Goal: Communication & Community: Participate in discussion

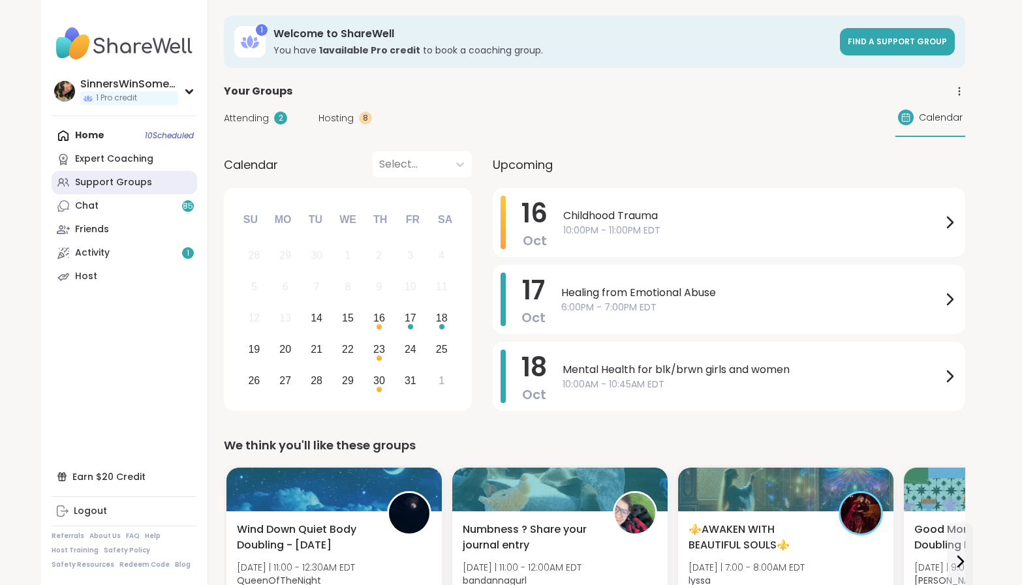
click at [125, 187] on div "Support Groups" at bounding box center [113, 182] width 77 height 13
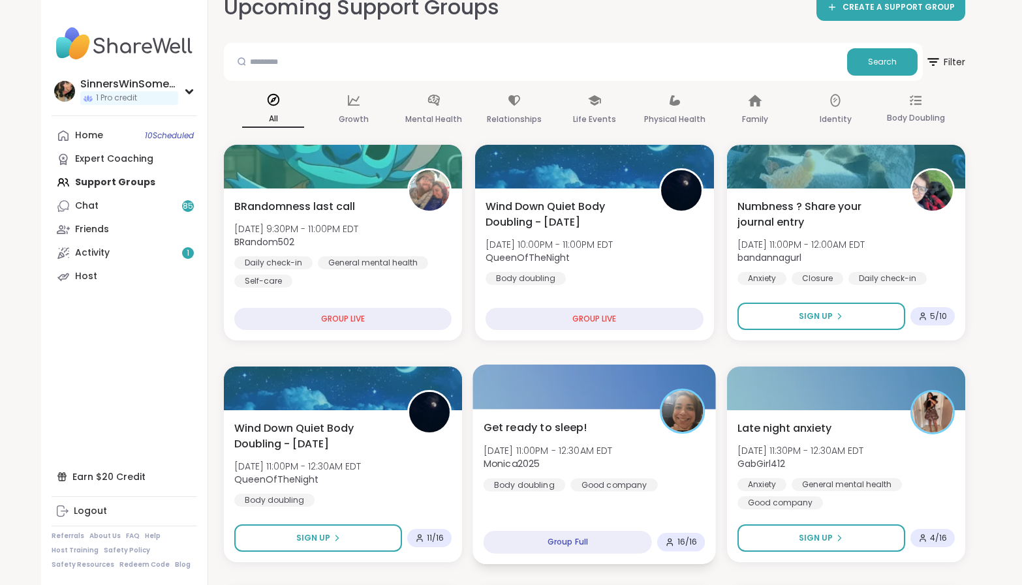
scroll to position [109, 0]
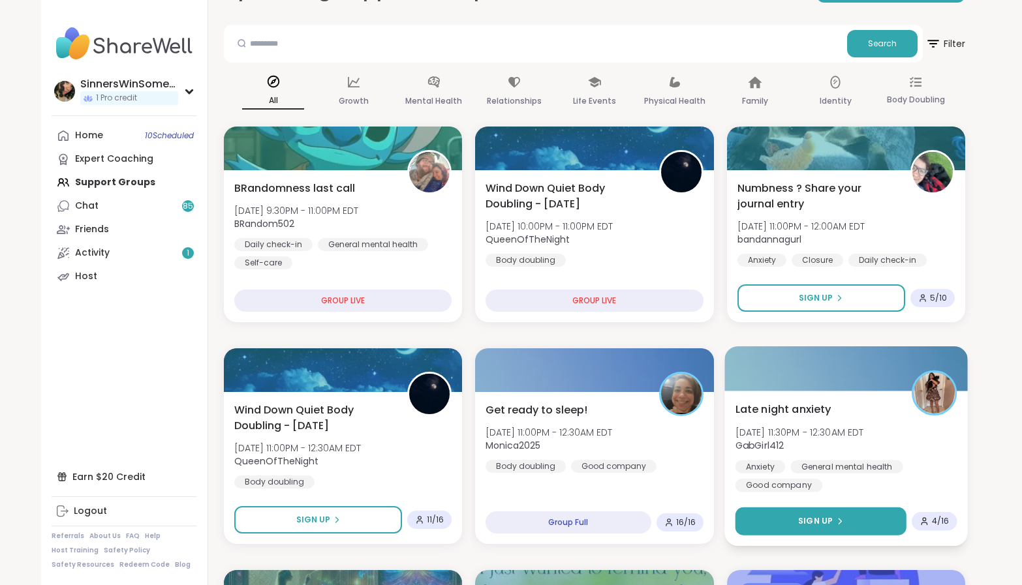
click at [842, 518] on button "Sign Up" at bounding box center [820, 522] width 171 height 28
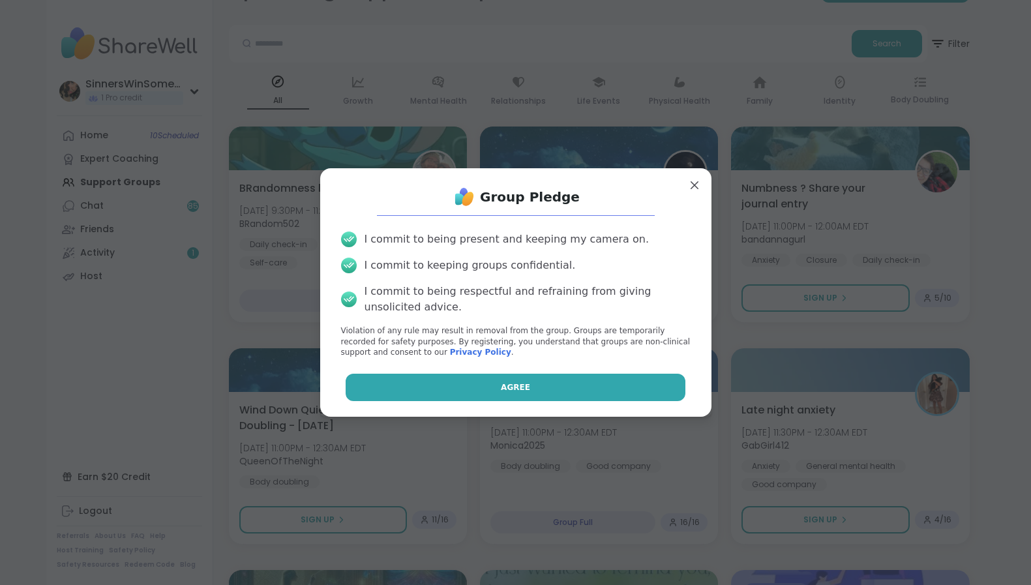
click at [556, 388] on button "Agree" at bounding box center [516, 387] width 340 height 27
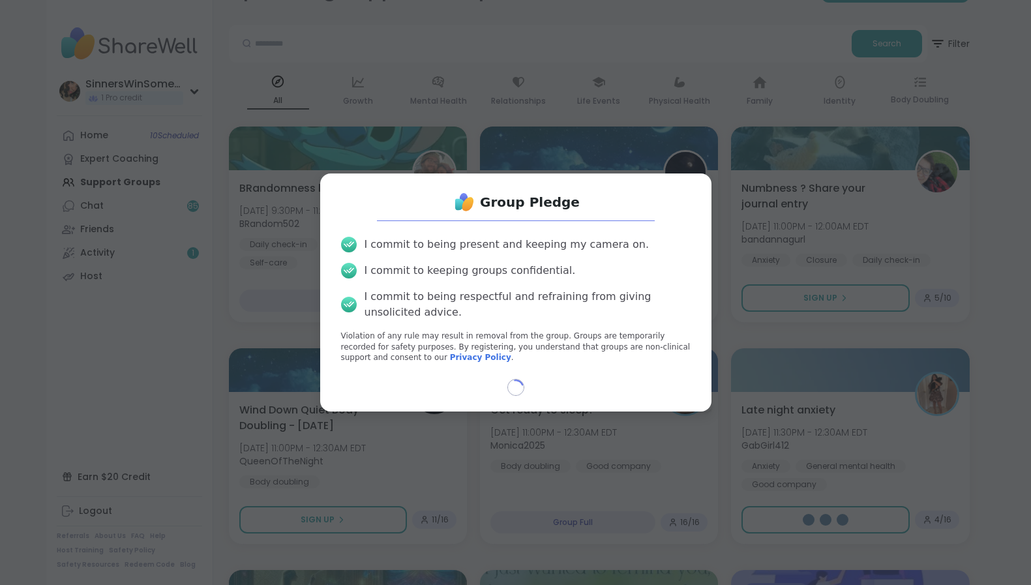
select select "**"
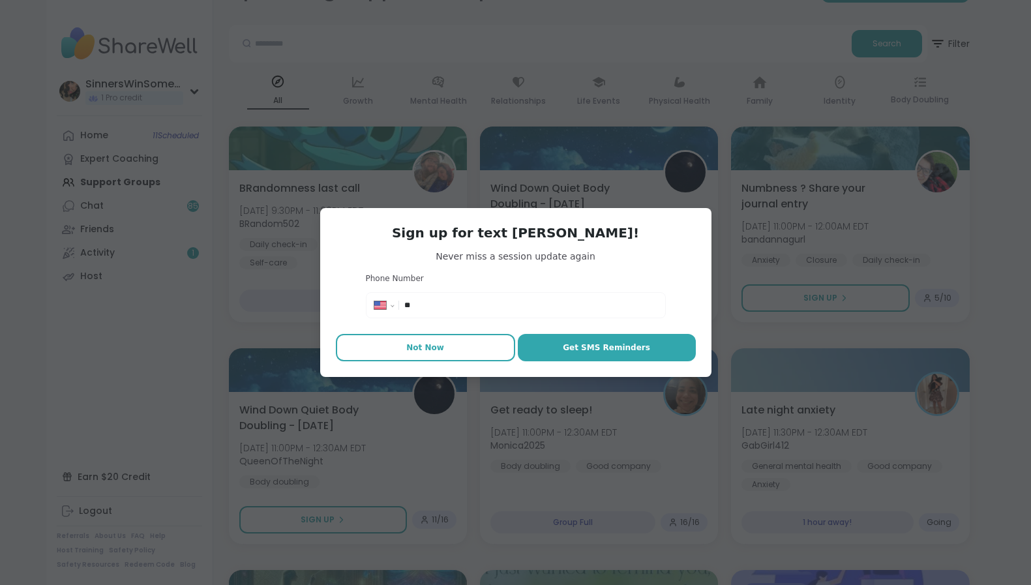
click at [472, 348] on button "Not Now" at bounding box center [425, 347] width 179 height 27
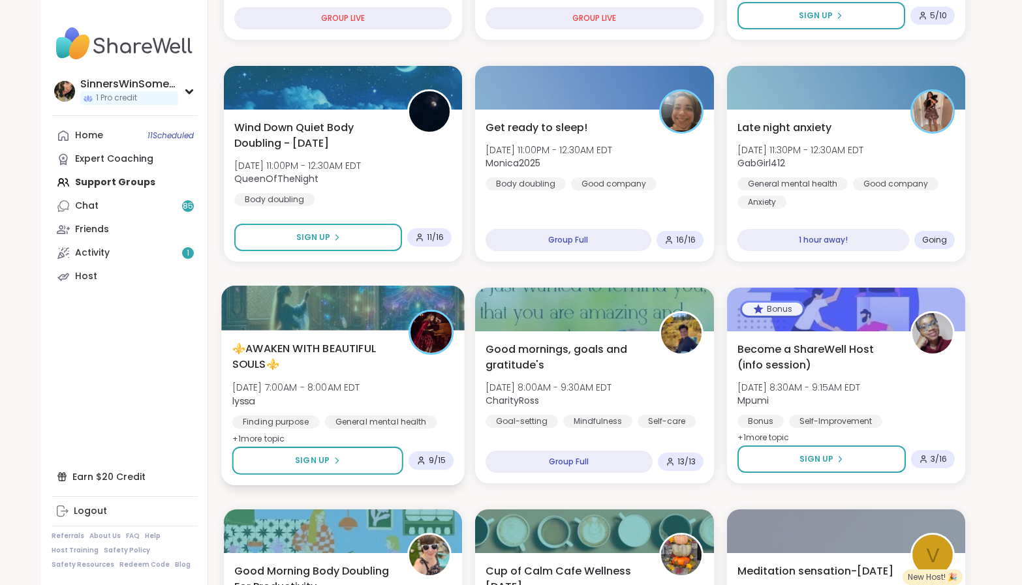
scroll to position [435, 0]
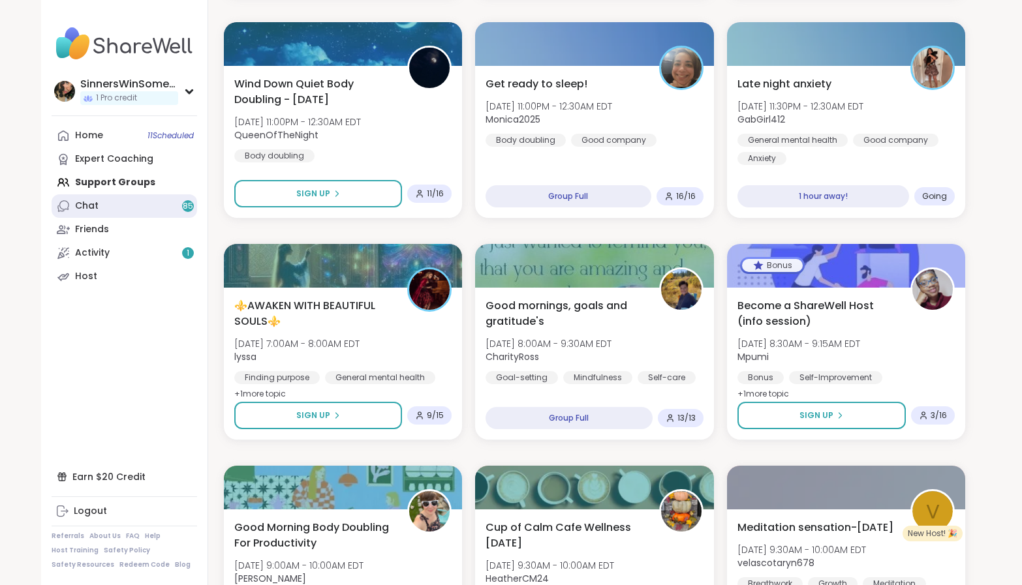
click at [144, 202] on link "Chat 85" at bounding box center [124, 205] width 145 height 23
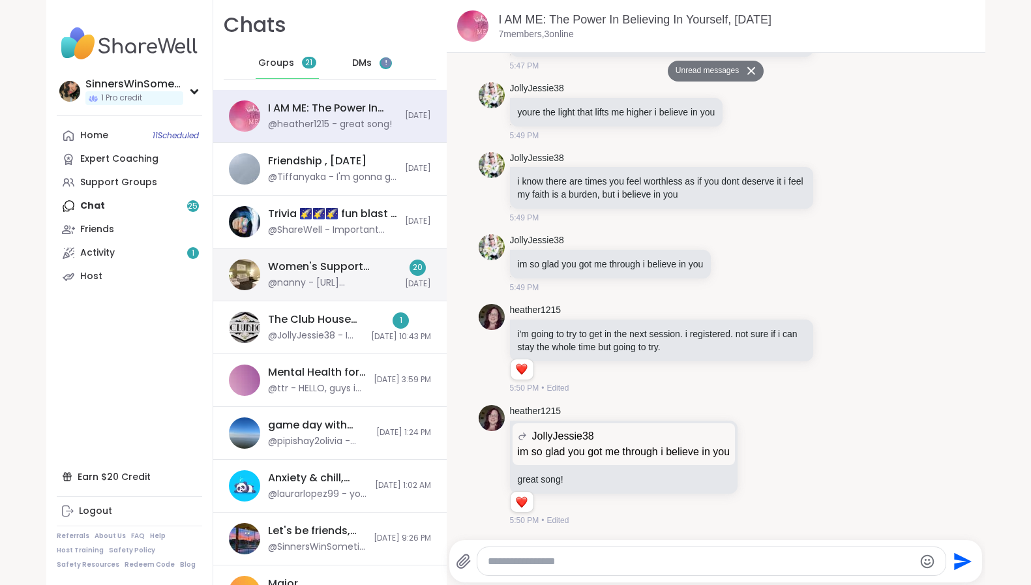
click at [373, 269] on div "Women's Support Haven, [DATE]" at bounding box center [332, 267] width 129 height 14
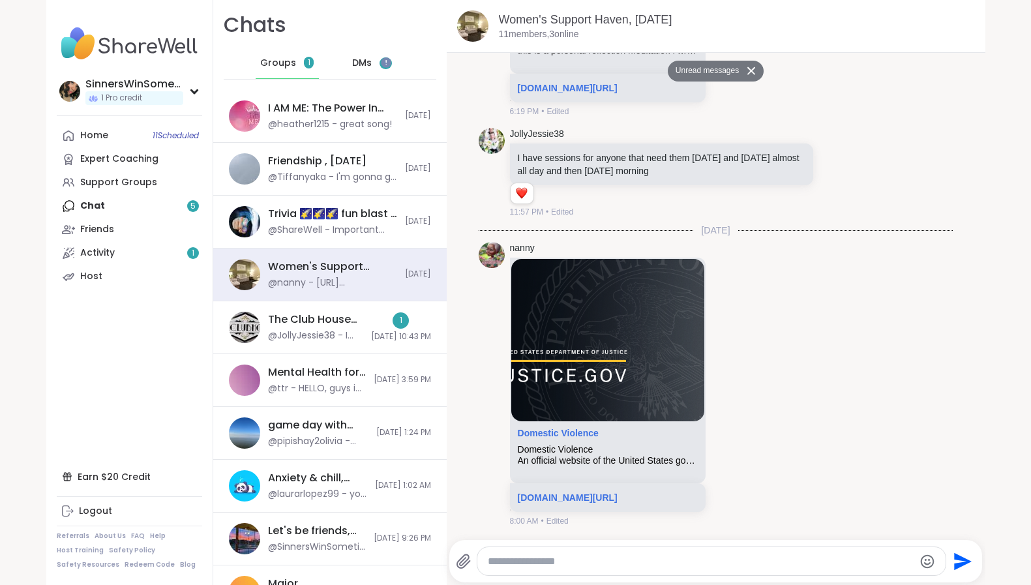
click at [366, 63] on div "DMs 4" at bounding box center [373, 63] width 64 height 31
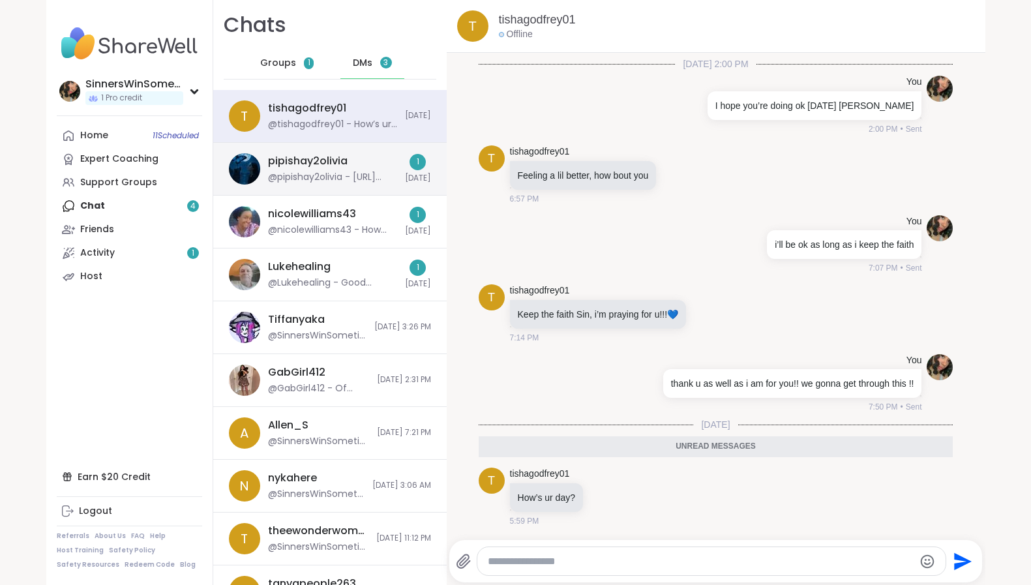
click at [355, 165] on div "pipishay2olivia @pipishay2olivia - [URL][DOMAIN_NAME]" at bounding box center [332, 169] width 129 height 30
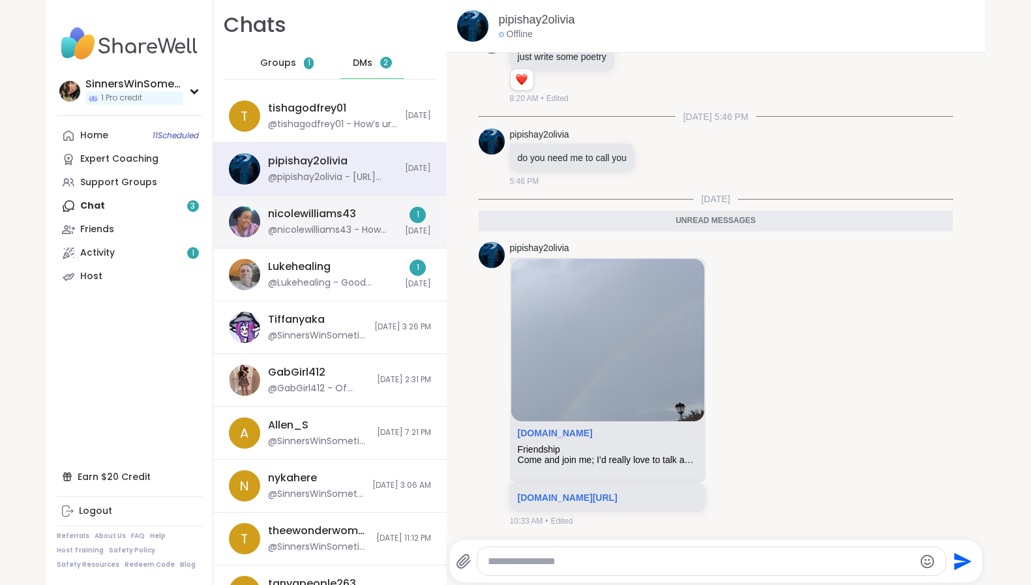
click at [355, 228] on div "@nicolewilliams43 - How are you doing" at bounding box center [332, 230] width 129 height 13
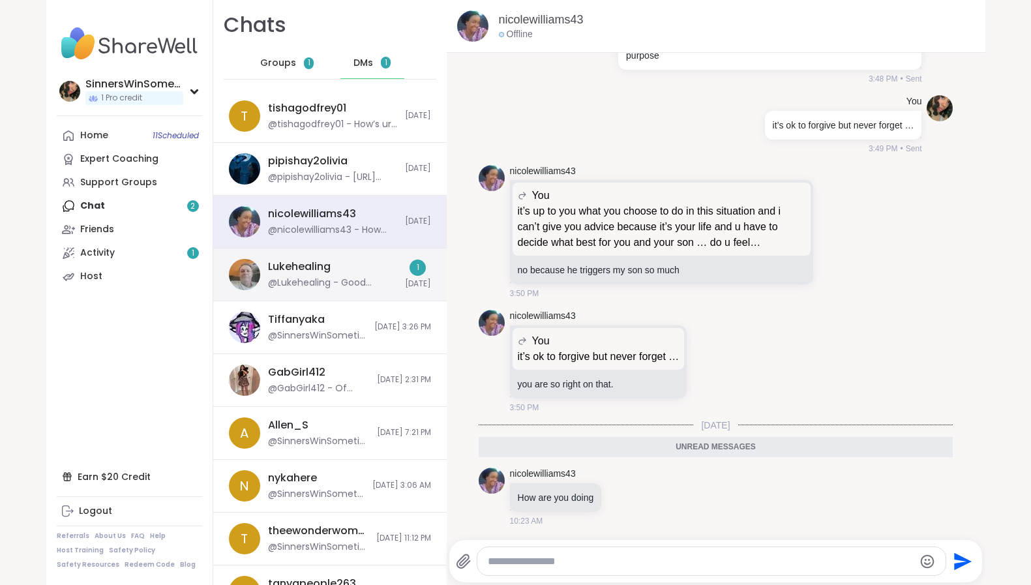
click at [342, 267] on div "Lukehealing @Lukehealing - Good morning" at bounding box center [332, 275] width 129 height 30
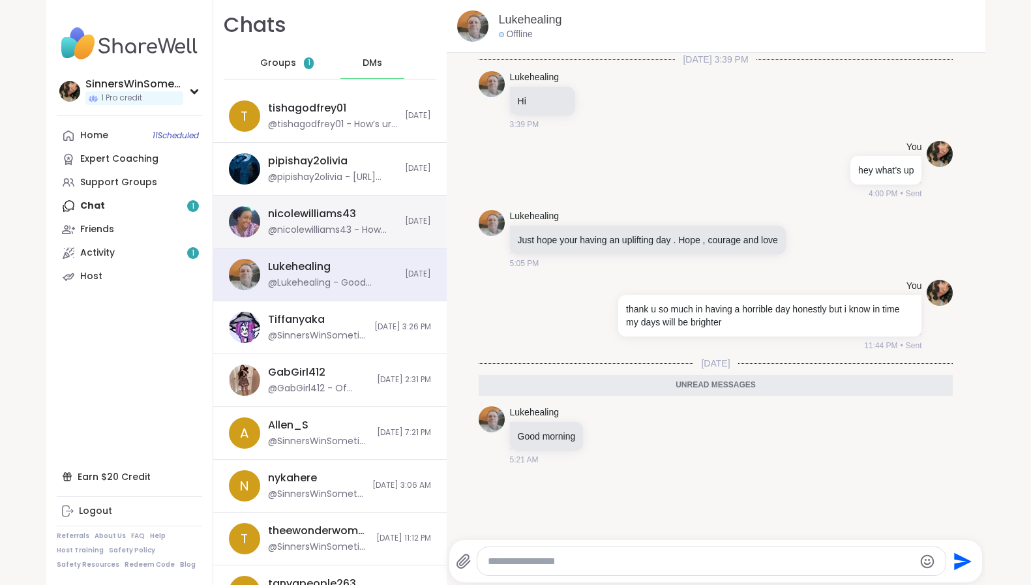
click at [356, 217] on div "nicolewilliams43 @nicolewilliams43 - How are you doing" at bounding box center [332, 222] width 129 height 30
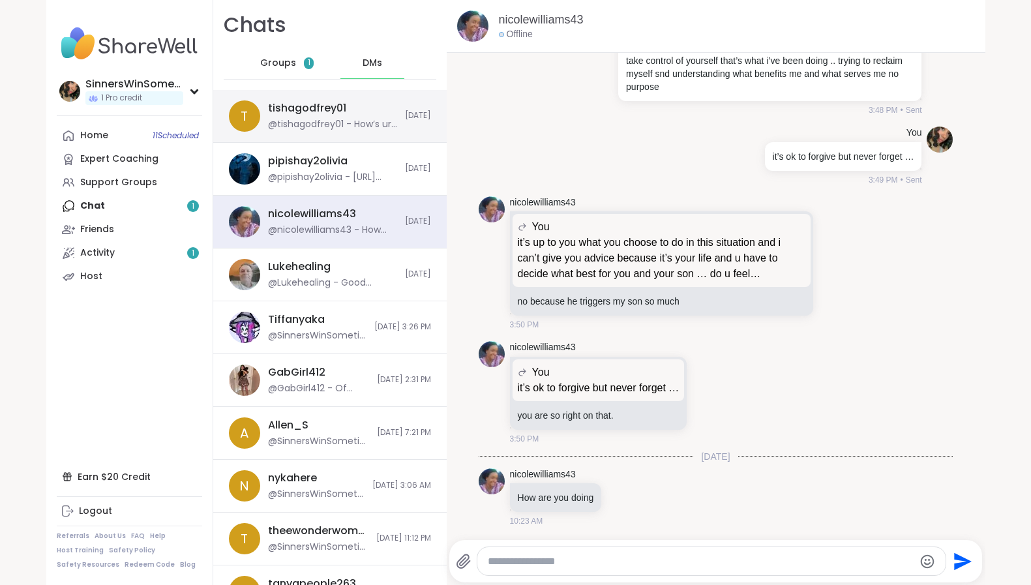
click at [337, 119] on div "@tishagodfrey01 - How’s ur day?" at bounding box center [332, 124] width 129 height 13
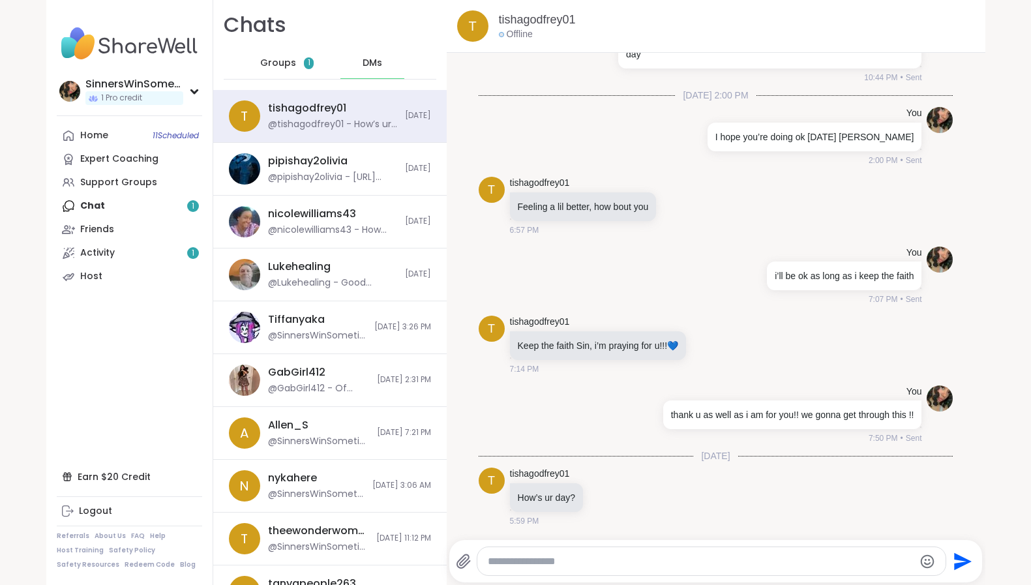
click at [281, 59] on span "Groups" at bounding box center [278, 63] width 36 height 13
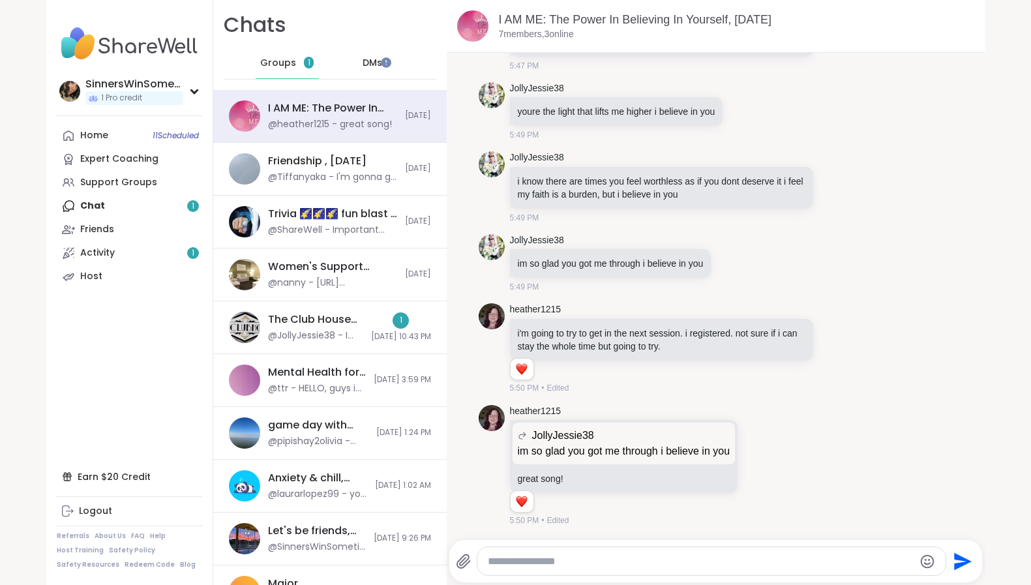
click at [119, 207] on div "Home 11 Scheduled Expert Coaching Support Groups Chat 1 Friends Activity 1 Host" at bounding box center [129, 206] width 145 height 164
drag, startPoint x: 99, startPoint y: 210, endPoint x: 71, endPoint y: 202, distance: 28.5
click at [97, 210] on div "Home 11 Scheduled Expert Coaching Support Groups Chat 1 Friends Activity 1 Host" at bounding box center [129, 206] width 145 height 164
drag, startPoint x: 80, startPoint y: 202, endPoint x: 90, endPoint y: 202, distance: 10.4
click at [82, 202] on div "Home 11 Scheduled Expert Coaching Support Groups Chat 1 Friends Activity 1 Host" at bounding box center [129, 206] width 145 height 164
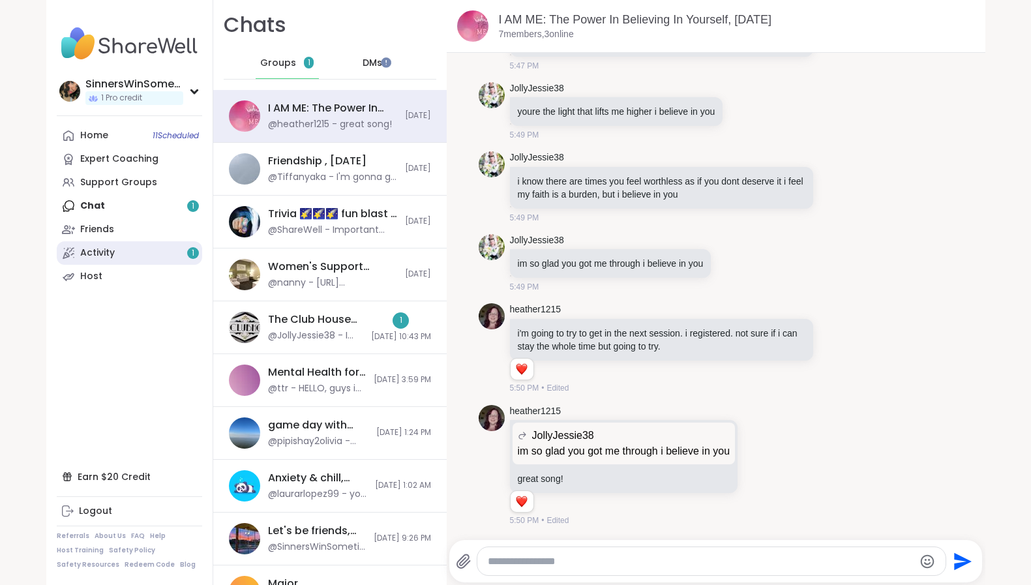
click at [109, 256] on div "Activity 1" at bounding box center [97, 253] width 35 height 13
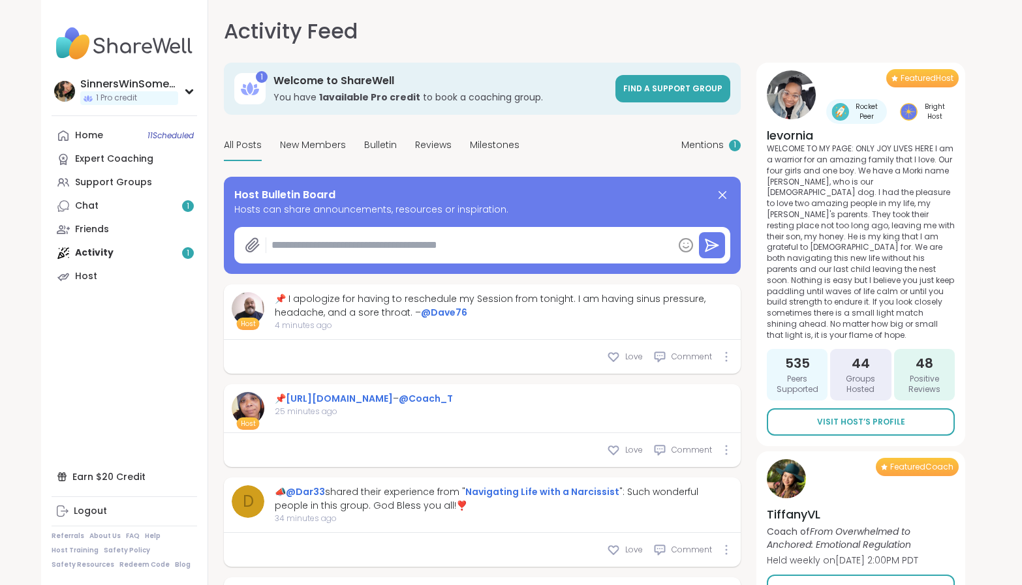
type textarea "*"
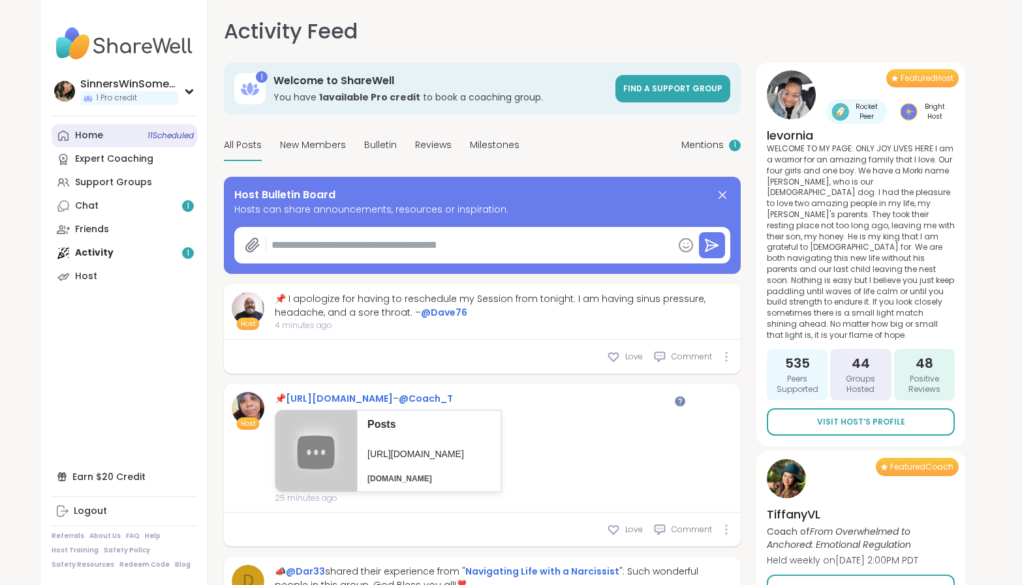
click at [97, 140] on div "Home 11 Scheduled" at bounding box center [89, 135] width 28 height 13
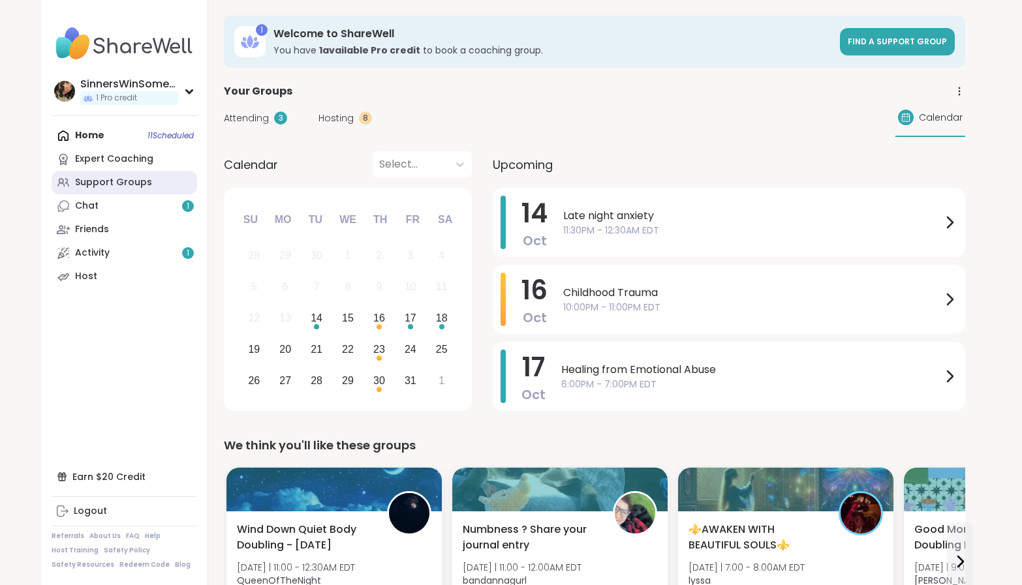
click at [121, 179] on div "Support Groups" at bounding box center [113, 182] width 77 height 13
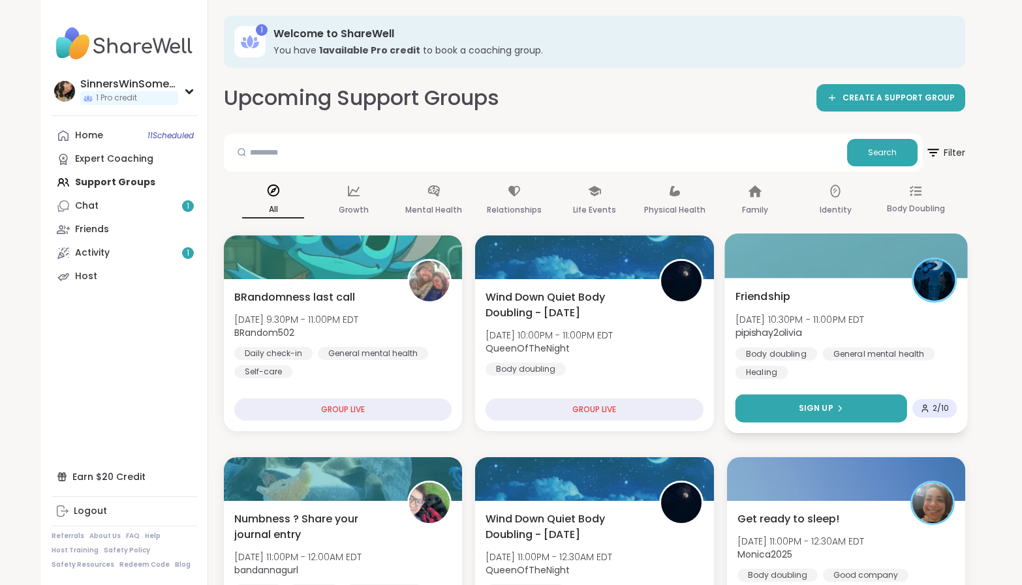
click at [860, 408] on button "Sign Up" at bounding box center [821, 409] width 172 height 28
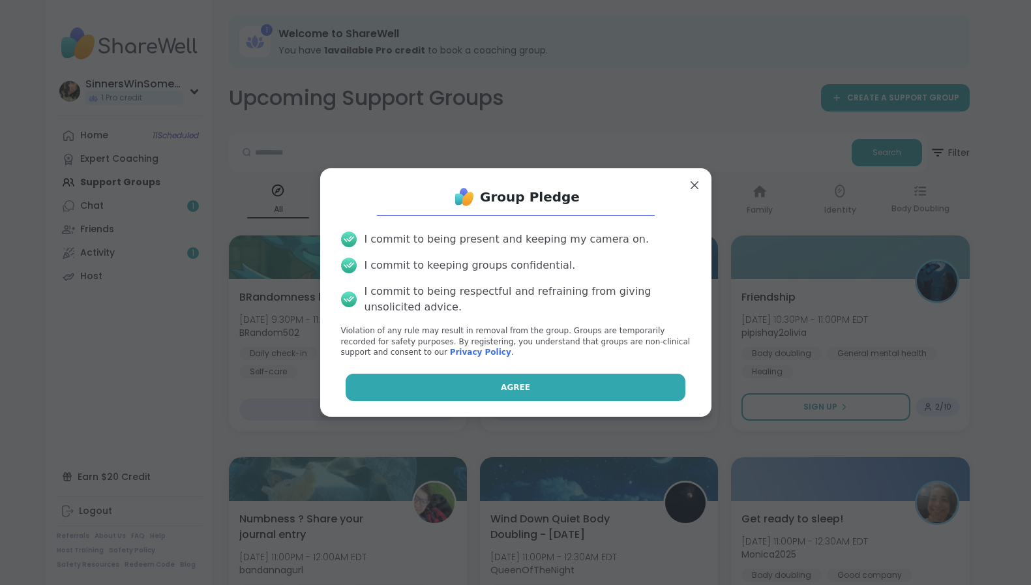
click at [615, 379] on button "Agree" at bounding box center [516, 387] width 340 height 27
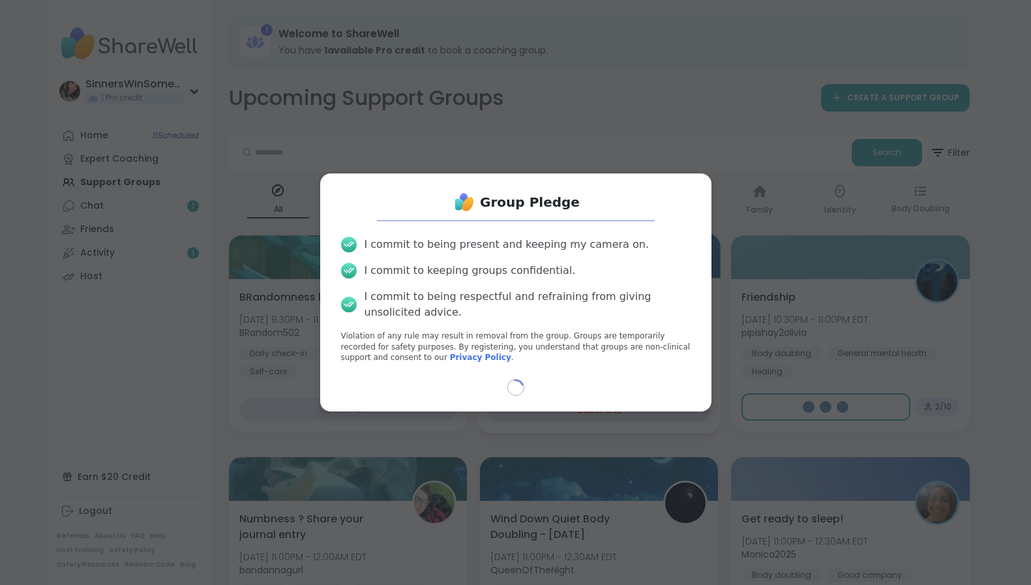
select select "**"
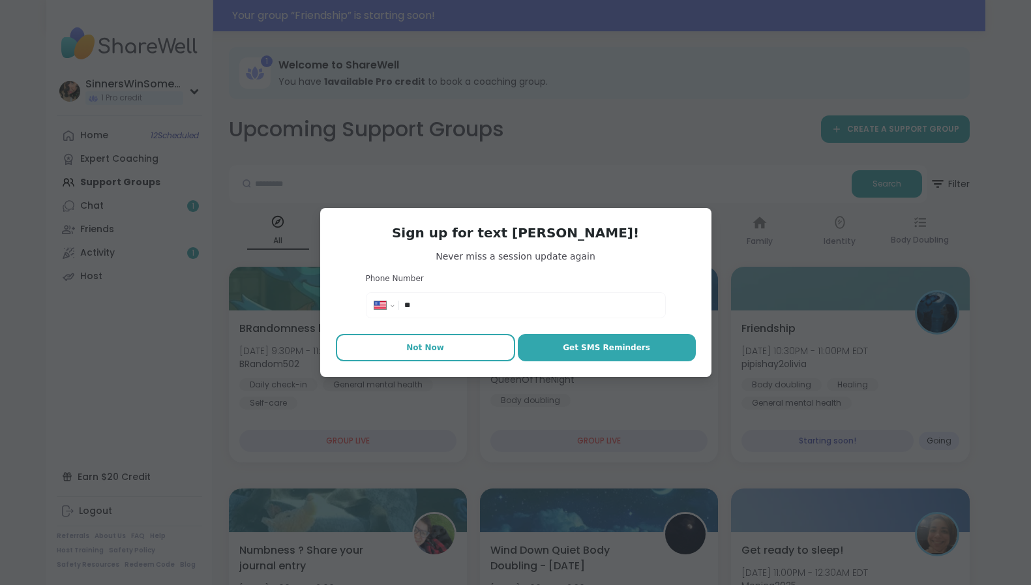
click at [452, 352] on button "Not Now" at bounding box center [425, 347] width 179 height 27
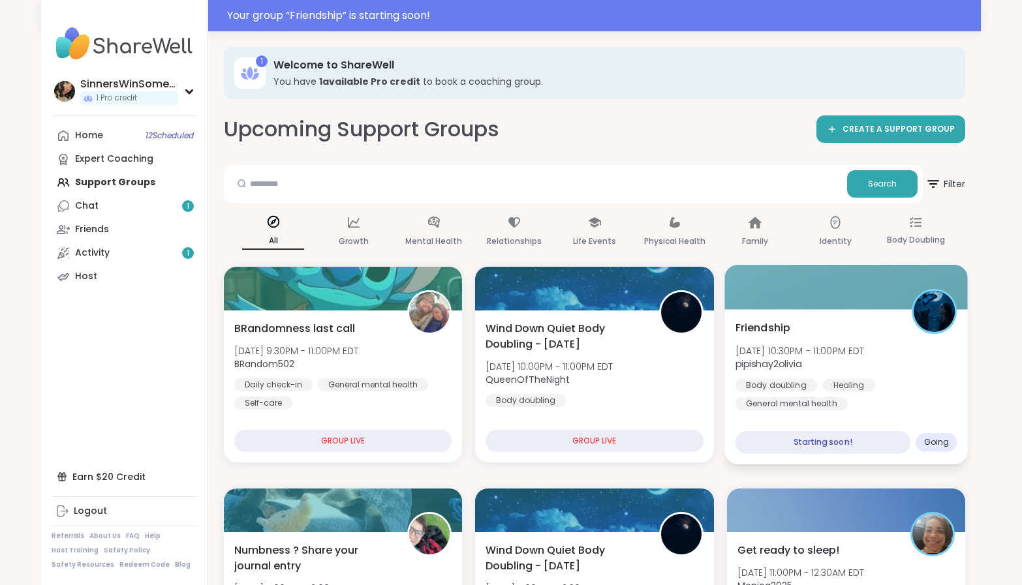
click at [888, 371] on div "Friendship Tue, Oct 14 | 10:30PM - 11:00PM EDT pipishay2olivia Body doubling He…" at bounding box center [846, 365] width 222 height 91
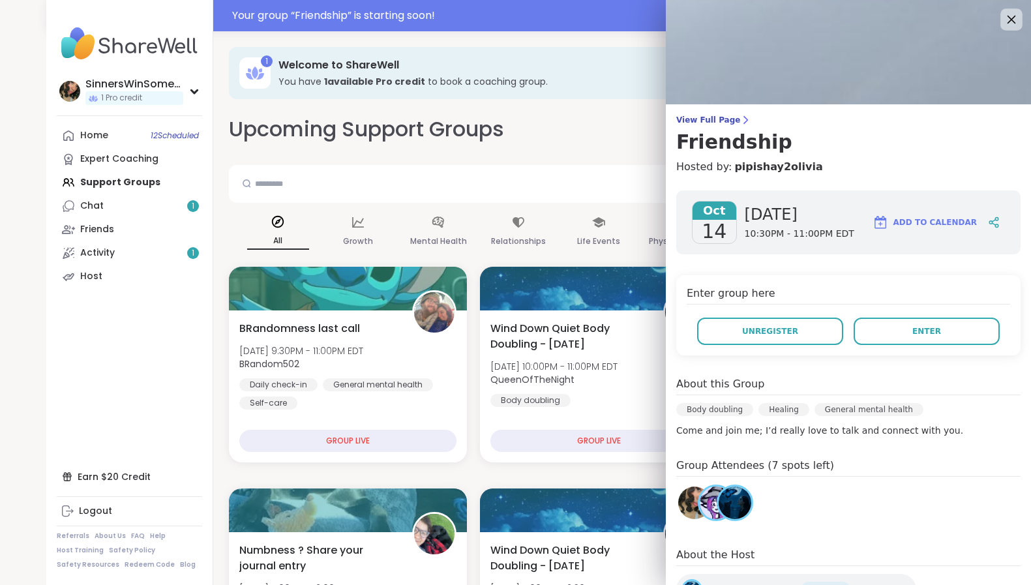
click at [1003, 25] on icon at bounding box center [1011, 19] width 16 height 16
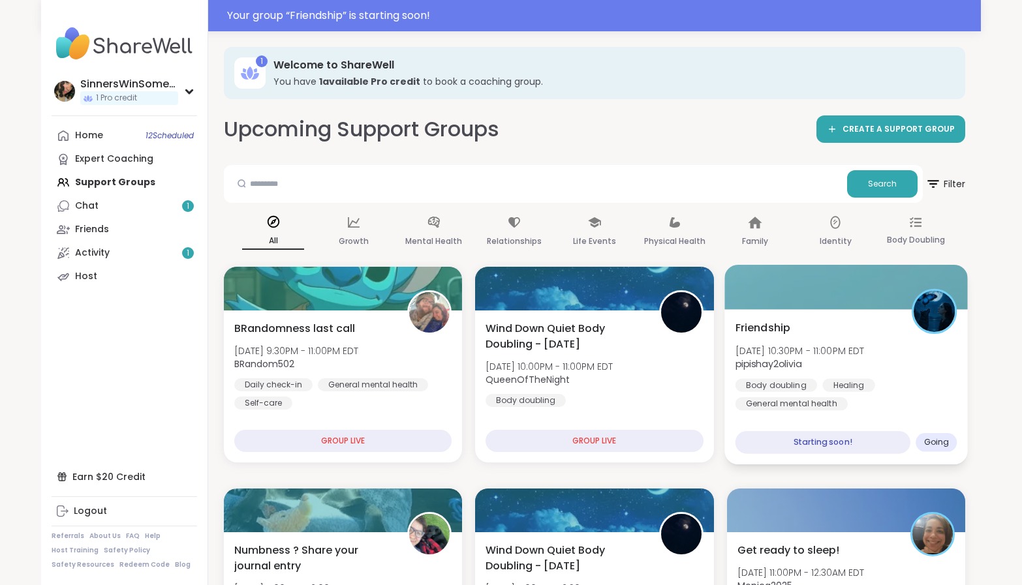
click at [901, 389] on div "Body doubling Healing General mental health" at bounding box center [846, 394] width 222 height 32
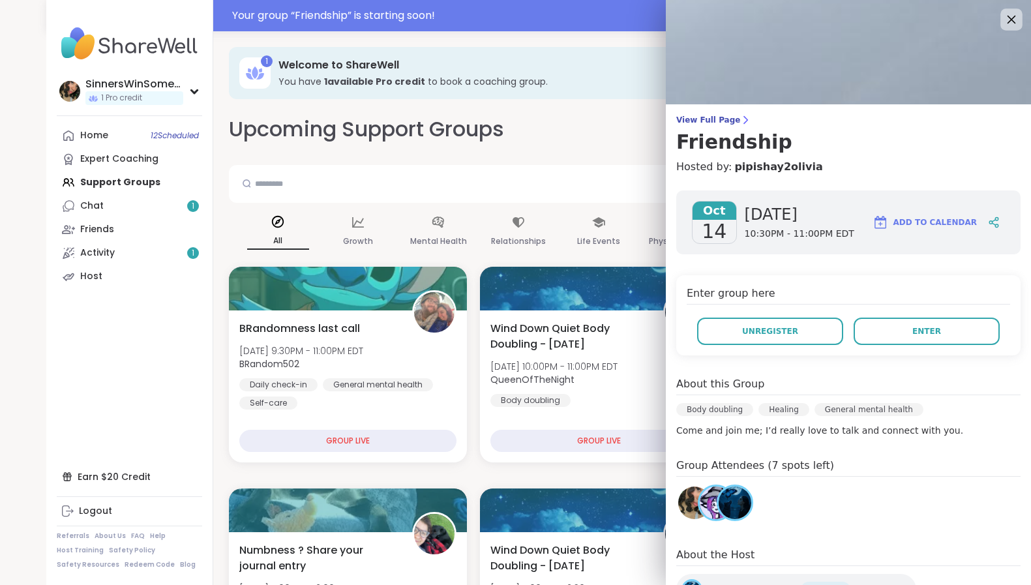
click at [1003, 20] on icon at bounding box center [1011, 19] width 16 height 16
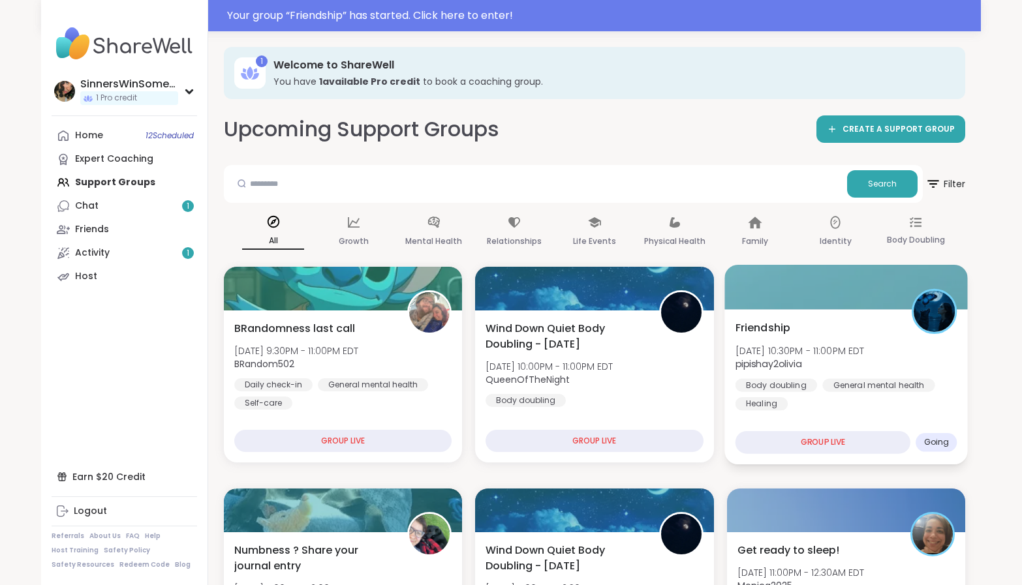
click at [877, 410] on div "Body doubling General mental health Healing" at bounding box center [846, 394] width 222 height 32
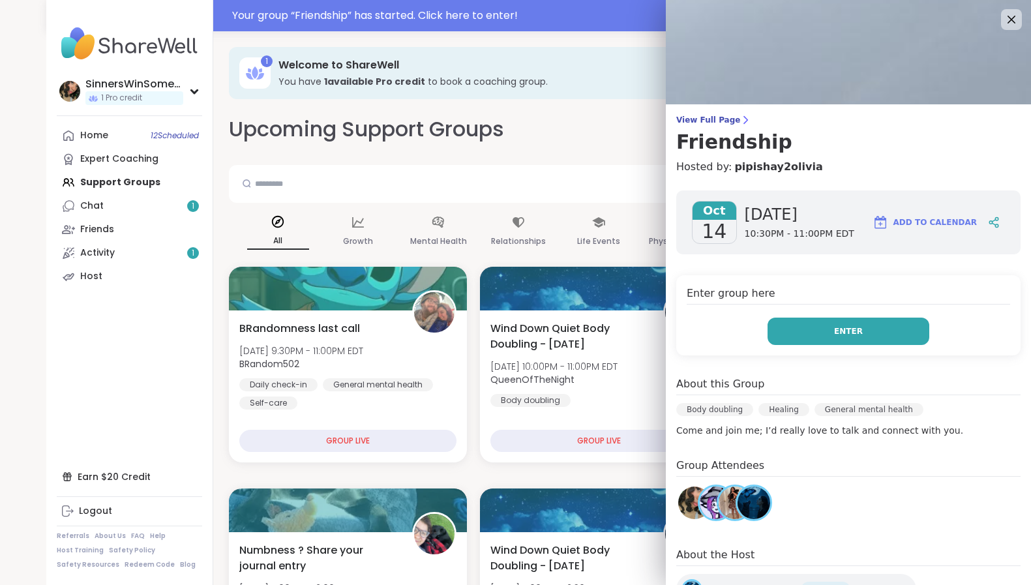
click at [872, 329] on button "Enter" at bounding box center [849, 331] width 162 height 27
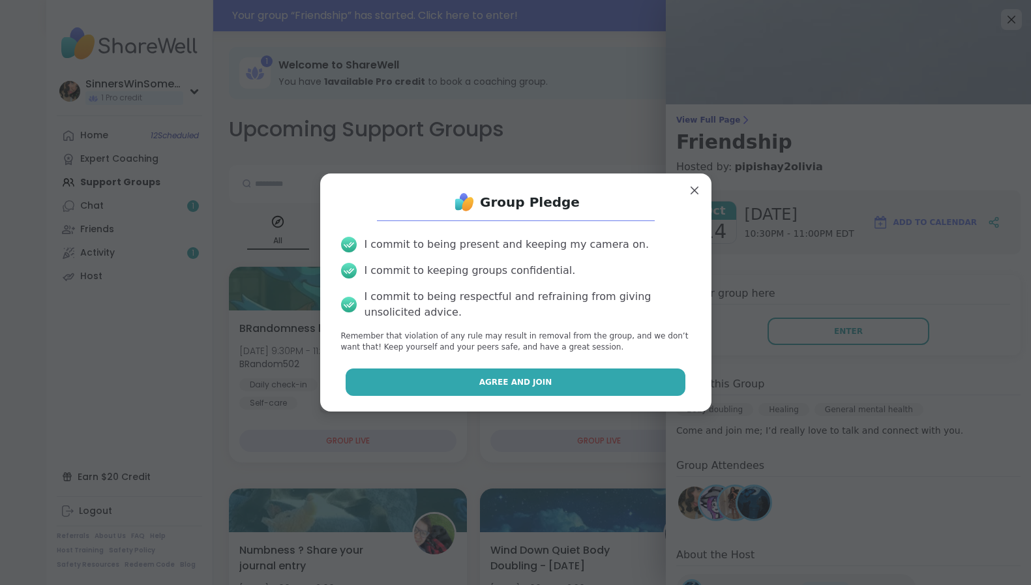
click at [524, 386] on span "Agree and Join" at bounding box center [515, 382] width 73 height 12
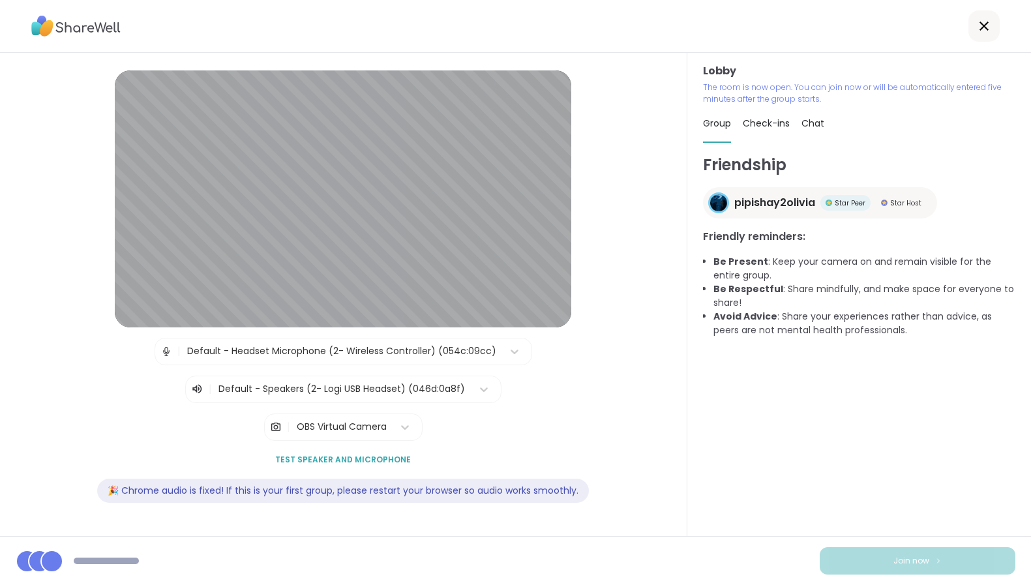
click at [338, 356] on div "Default - Headset Microphone (2- Wireless Controller) (054c:09cc)" at bounding box center [341, 351] width 309 height 14
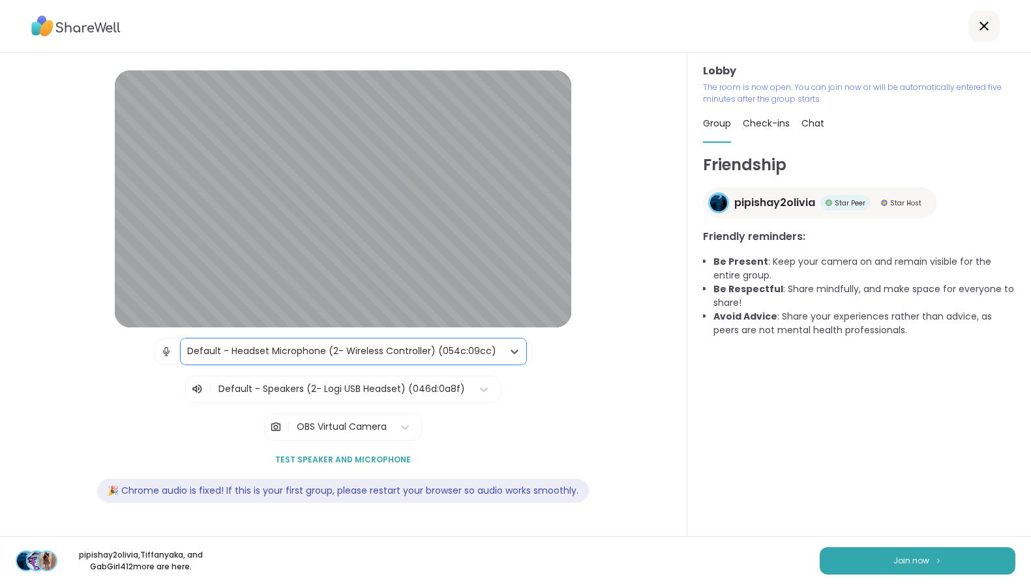
click at [346, 356] on div "Default - Headset Microphone (2- Wireless Controller) (054c:09cc)" at bounding box center [341, 351] width 309 height 14
click at [878, 565] on button "Join now" at bounding box center [918, 560] width 196 height 27
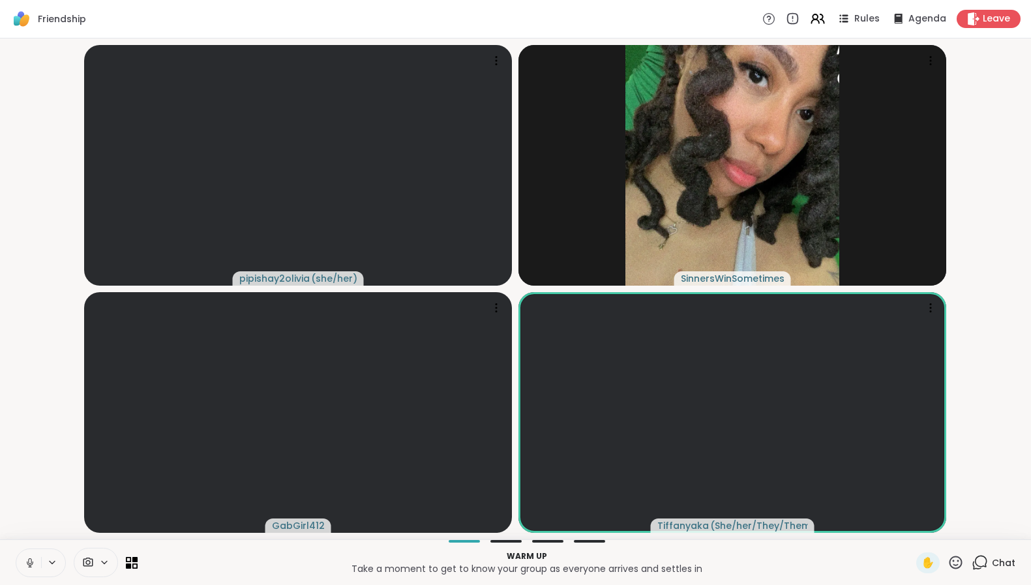
click at [33, 562] on icon at bounding box center [30, 563] width 7 height 4
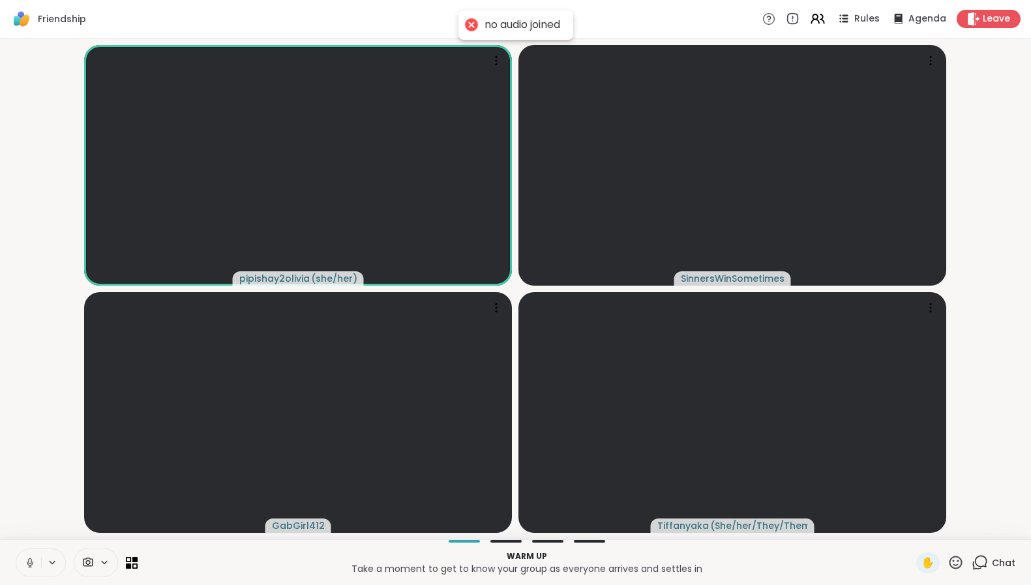
click at [29, 564] on icon at bounding box center [30, 563] width 12 height 12
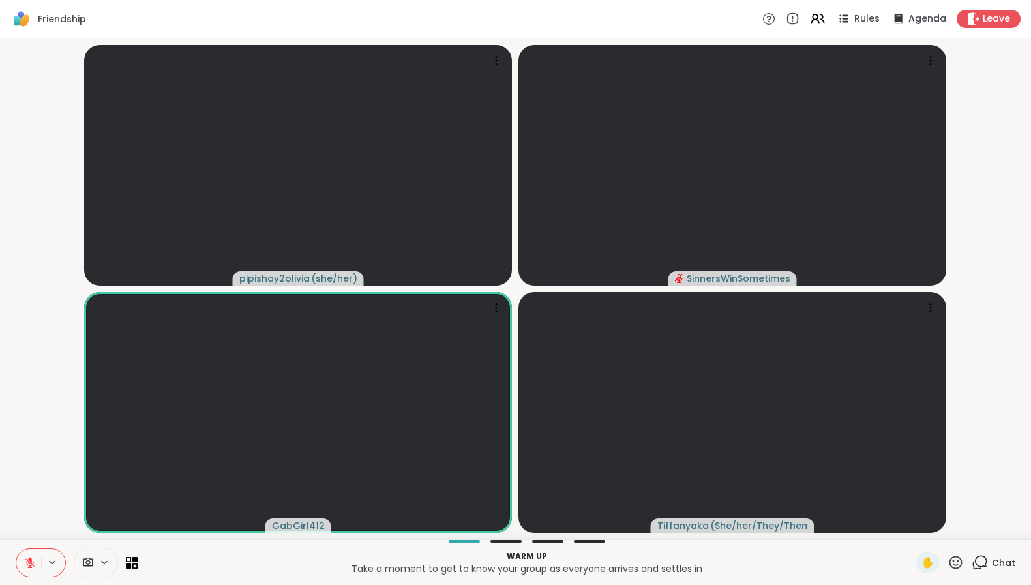
click at [950, 562] on icon at bounding box center [956, 563] width 16 height 16
click at [973, 561] on icon at bounding box center [980, 563] width 16 height 16
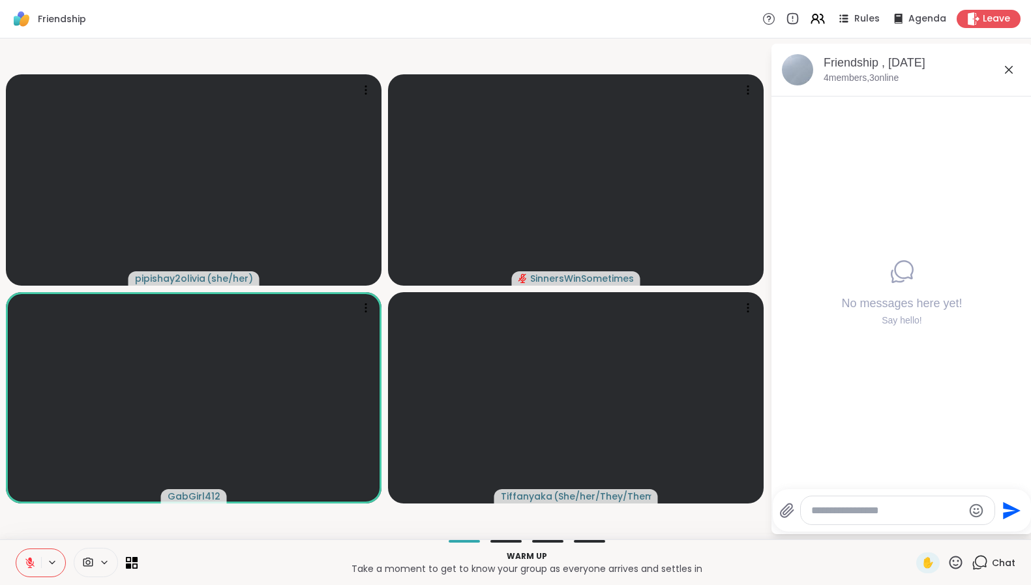
click at [915, 515] on textarea "Type your message" at bounding box center [888, 510] width 152 height 13
type textarea "*"
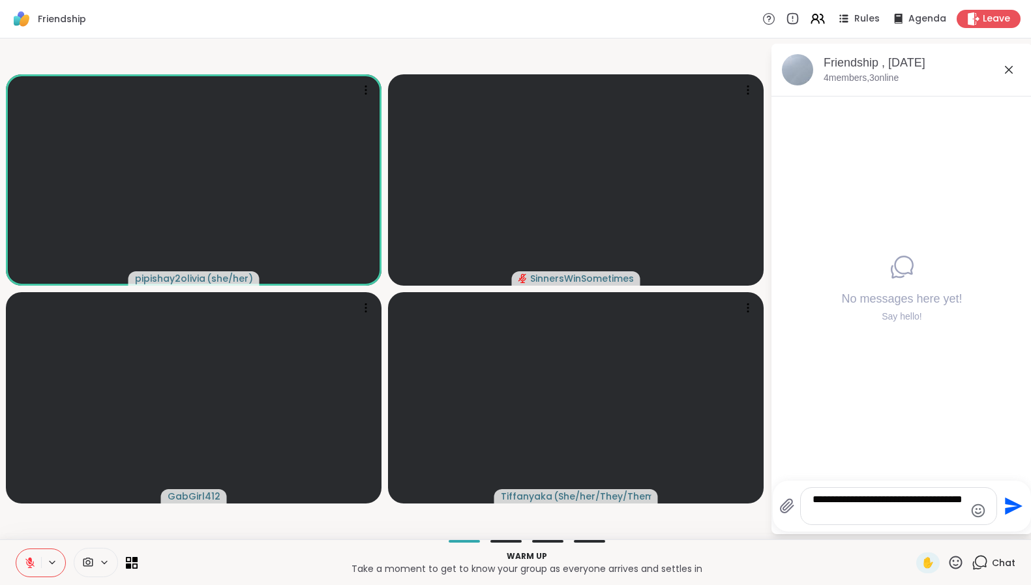
type textarea "**********"
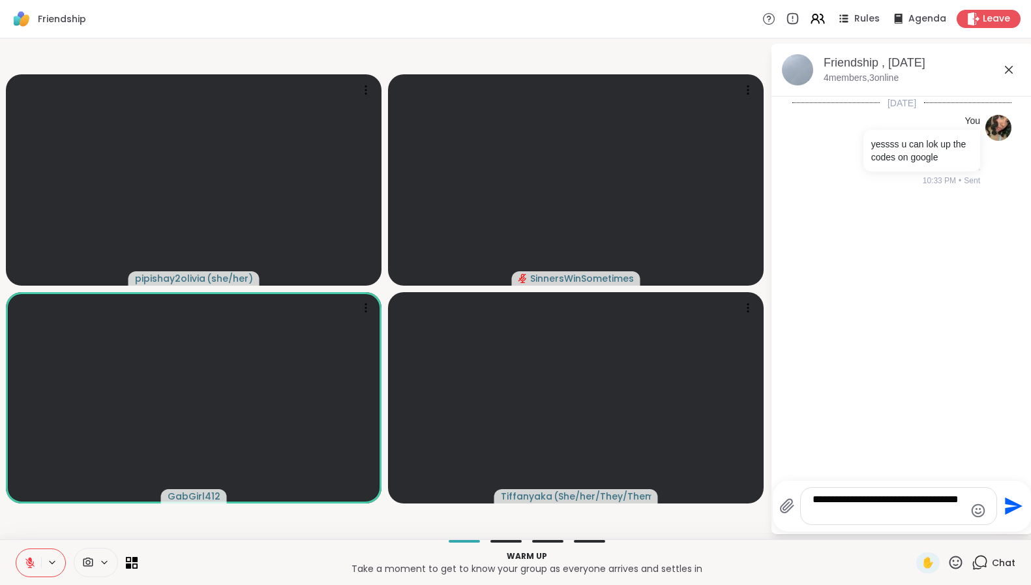
type textarea "**********"
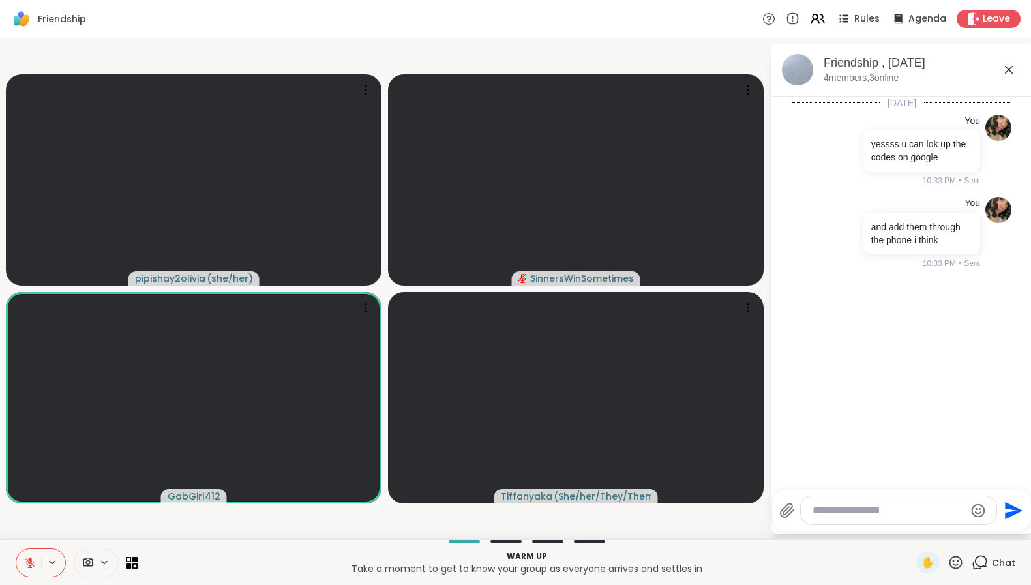
click at [32, 565] on icon at bounding box center [29, 562] width 9 height 9
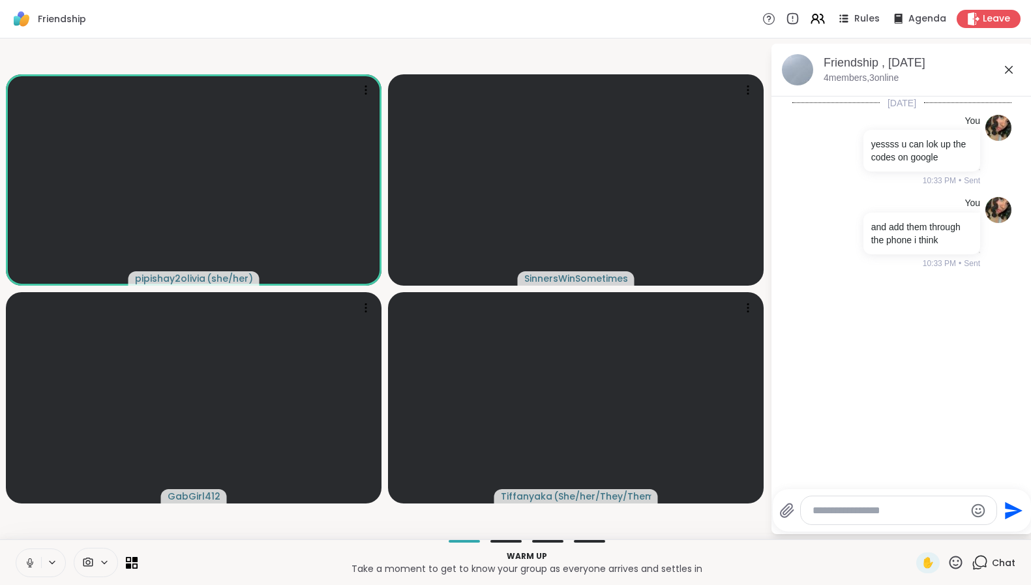
click at [32, 564] on icon at bounding box center [30, 563] width 12 height 12
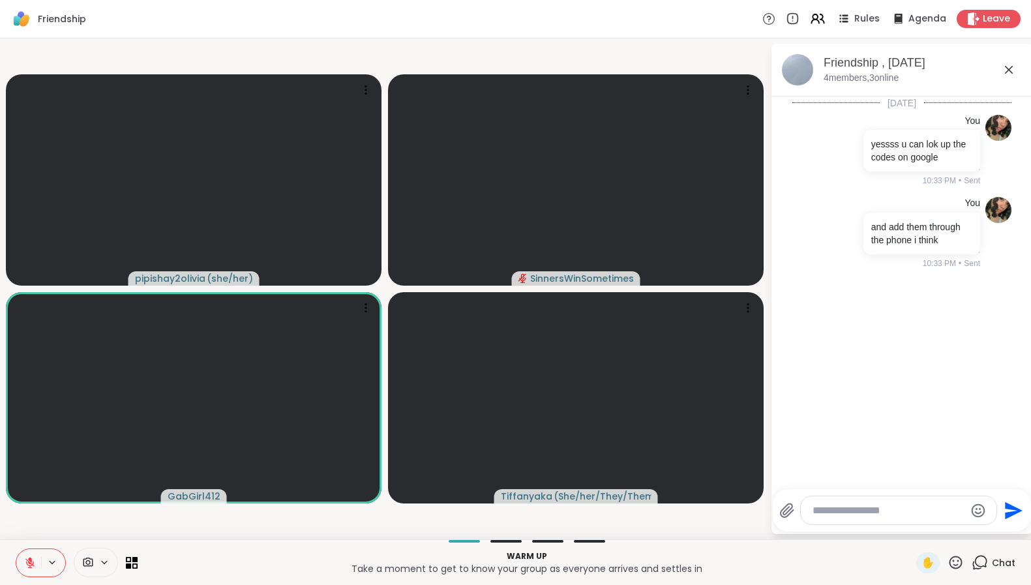
click at [52, 561] on icon at bounding box center [52, 562] width 10 height 11
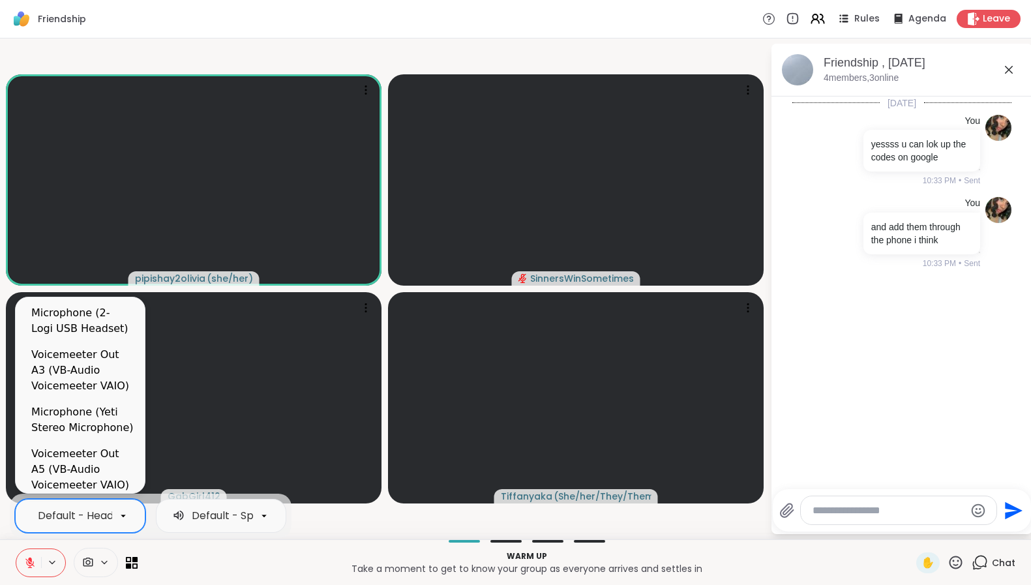
click at [97, 514] on div "Default - Headset Microphone (2- Wireless Controller)" at bounding box center [179, 516] width 282 height 16
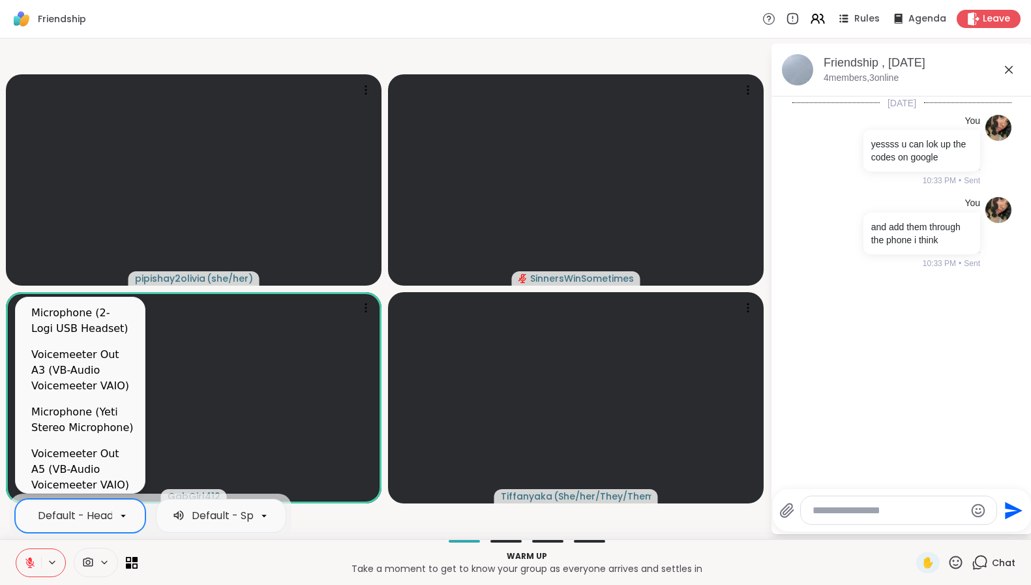
scroll to position [0, 186]
click at [89, 326] on div "Microphone (2- Logi USB Headset)" at bounding box center [82, 320] width 103 height 31
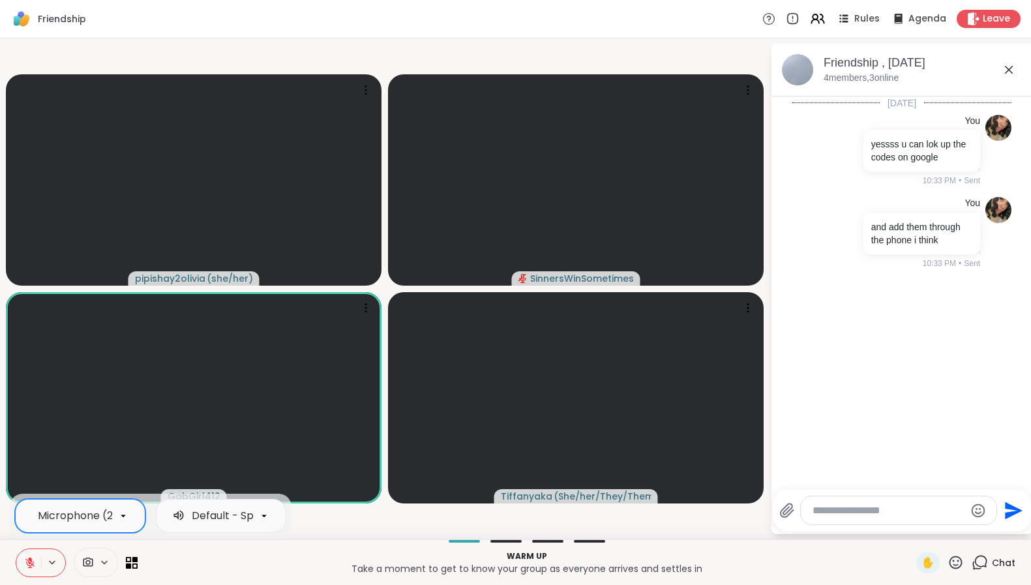
click at [33, 557] on icon at bounding box center [30, 563] width 12 height 12
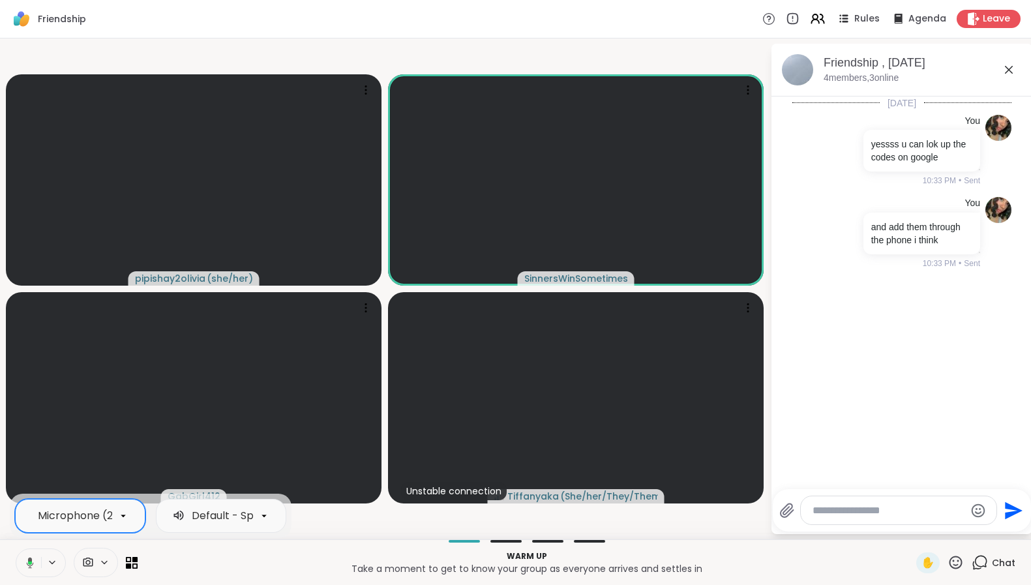
scroll to position [0, 0]
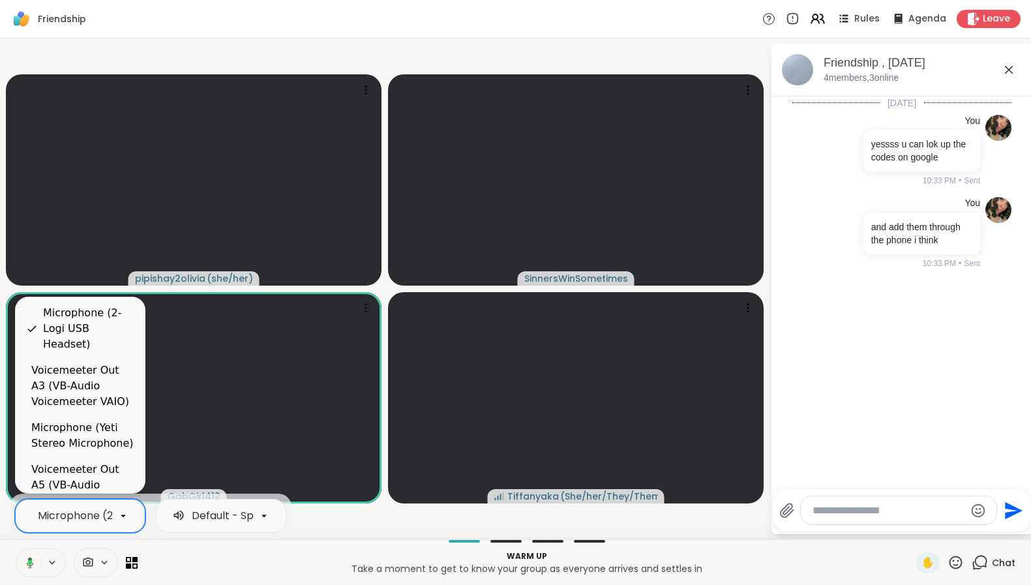
click at [218, 558] on p "Warm up" at bounding box center [526, 557] width 763 height 12
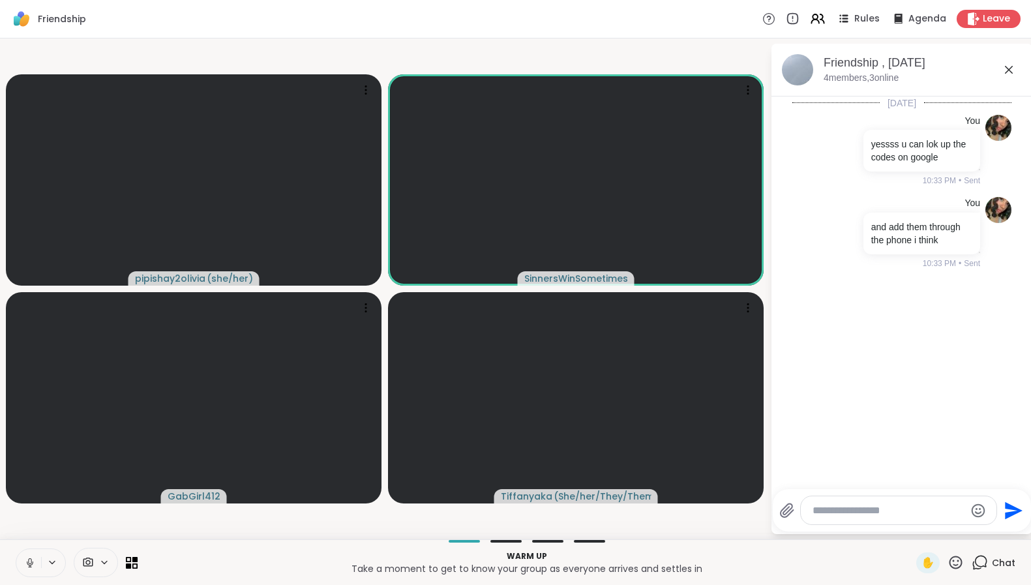
click at [31, 562] on icon at bounding box center [30, 563] width 12 height 12
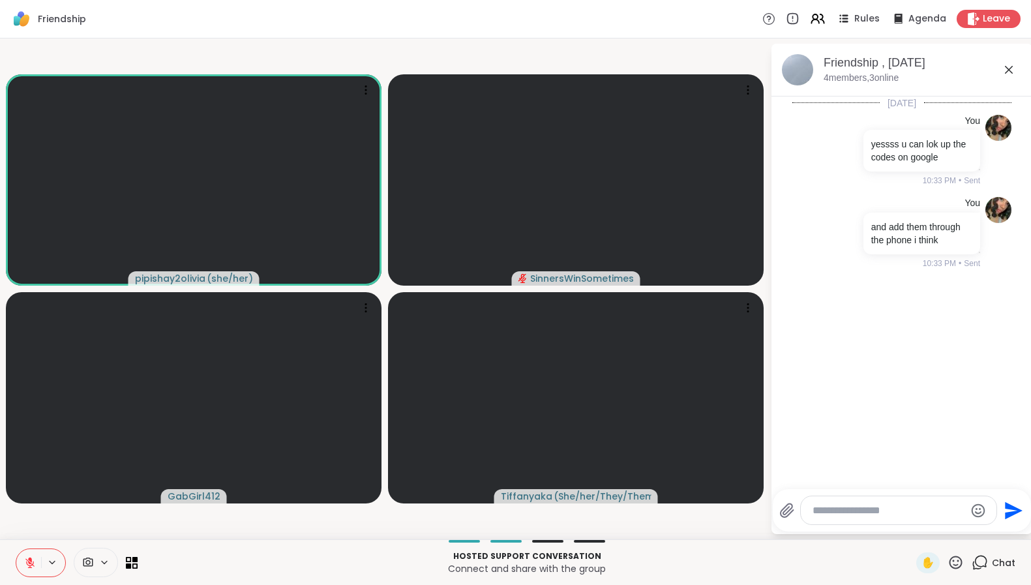
click at [878, 498] on div at bounding box center [899, 510] width 196 height 28
click at [873, 510] on textarea "Type your message" at bounding box center [889, 510] width 152 height 13
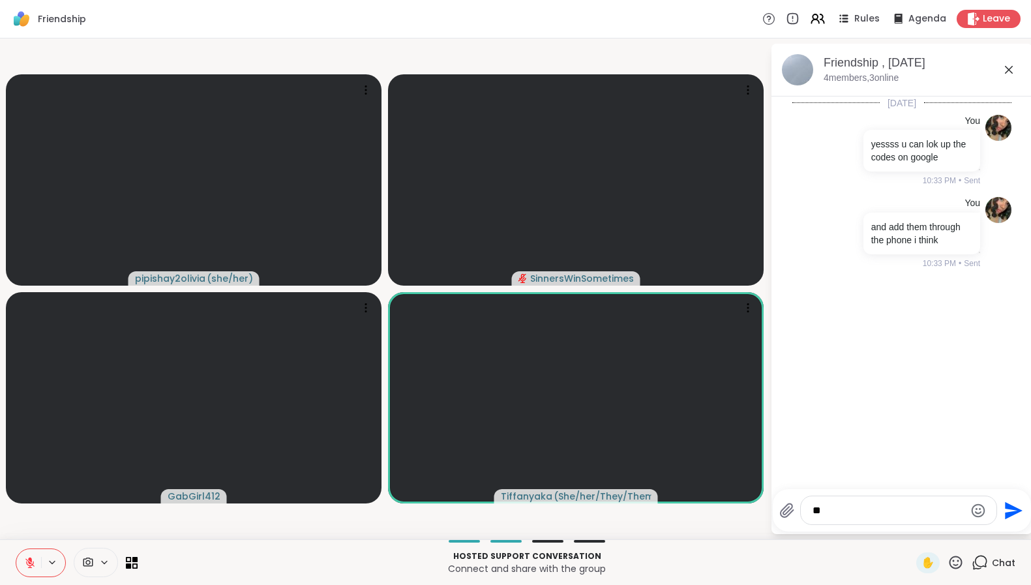
type textarea "*"
type textarea "**********"
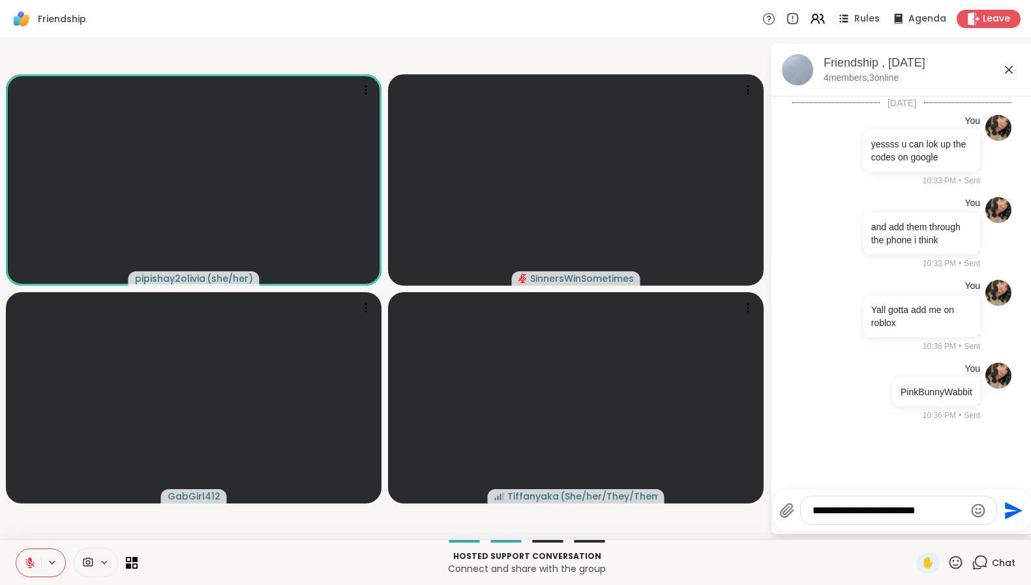
type textarea "**********"
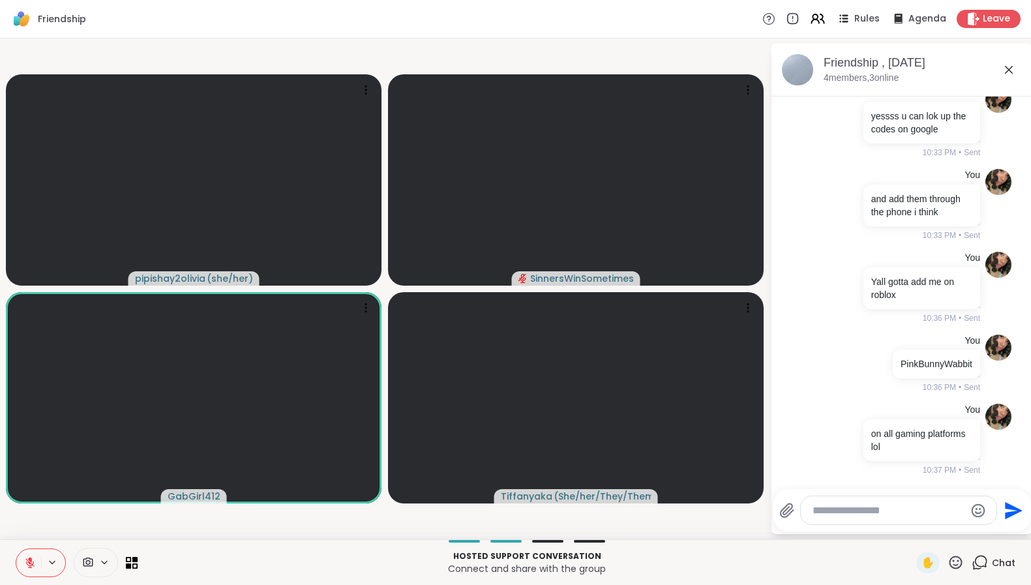
click at [859, 518] on div at bounding box center [899, 510] width 196 height 28
click at [860, 514] on textarea "Type your message" at bounding box center [889, 510] width 152 height 13
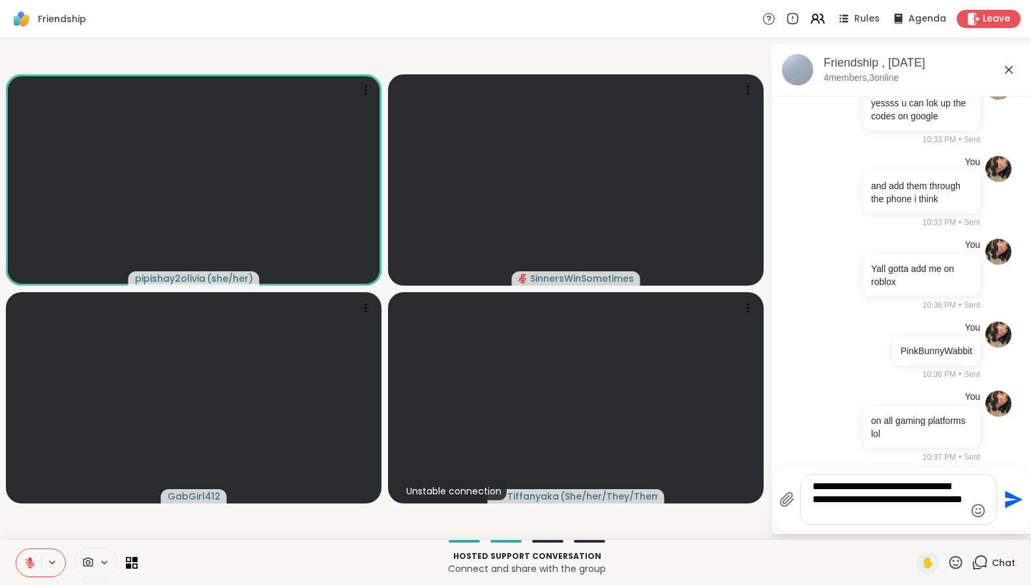
type textarea "**********"
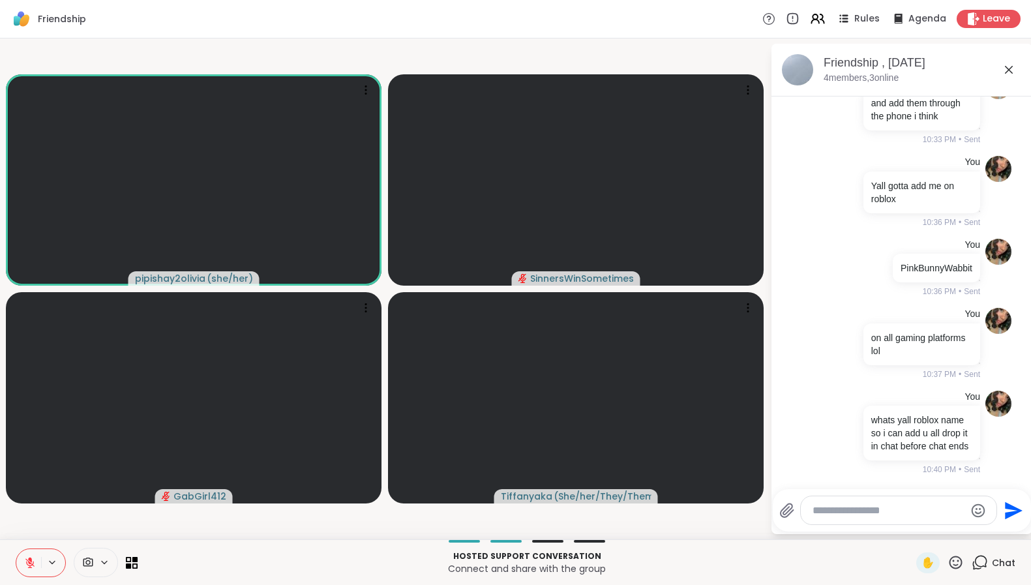
click at [38, 568] on button at bounding box center [28, 562] width 25 height 27
click at [31, 562] on icon at bounding box center [30, 563] width 12 height 12
click at [842, 509] on textarea "Type your message" at bounding box center [889, 510] width 152 height 13
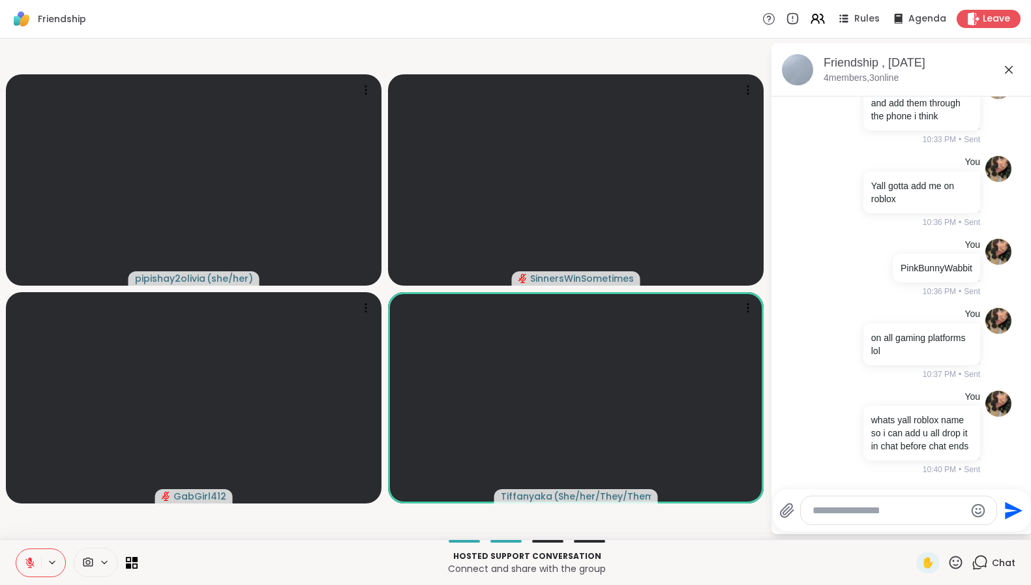
click at [935, 513] on textarea "Type your message" at bounding box center [889, 510] width 152 height 13
type textarea "*"
click at [31, 566] on icon at bounding box center [29, 562] width 9 height 9
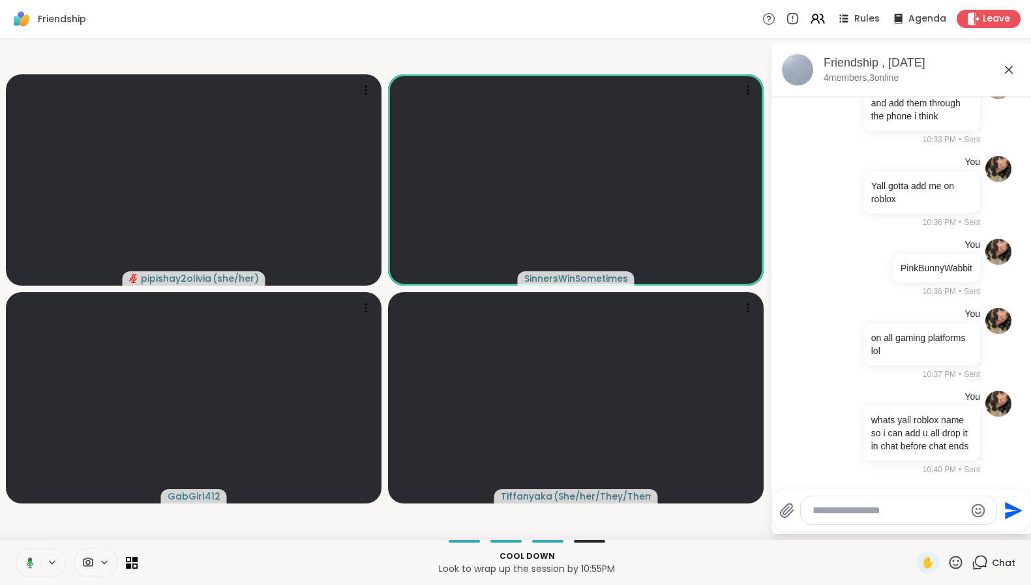
click at [31, 563] on icon at bounding box center [30, 563] width 4 height 4
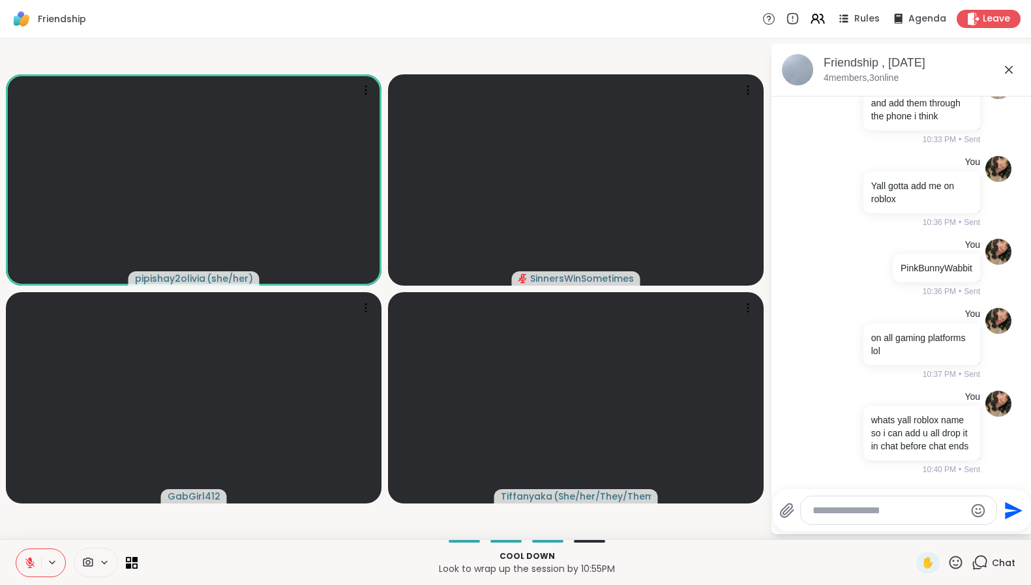
click at [23, 566] on button at bounding box center [28, 562] width 25 height 27
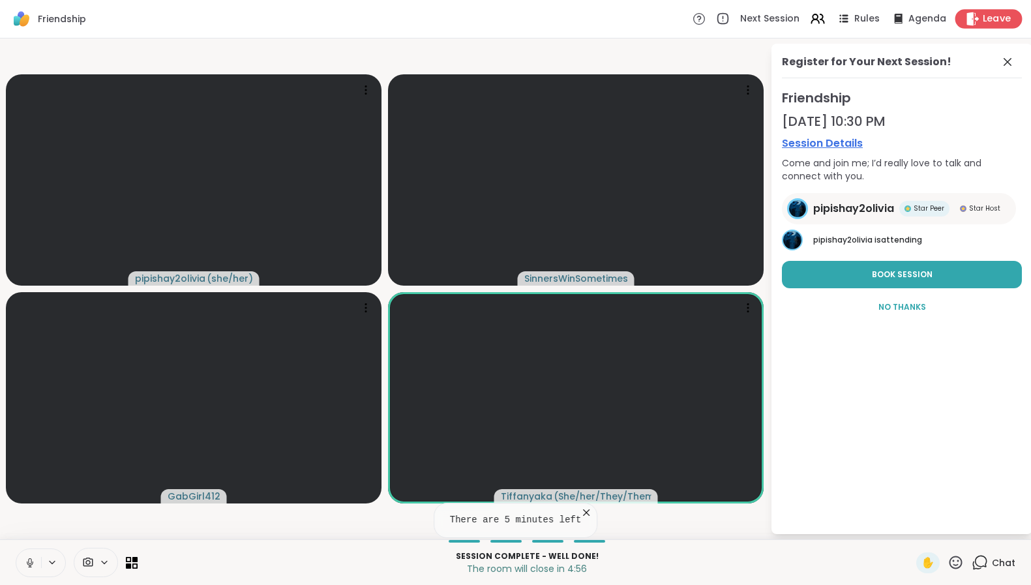
click at [987, 23] on span "Leave" at bounding box center [997, 19] width 29 height 14
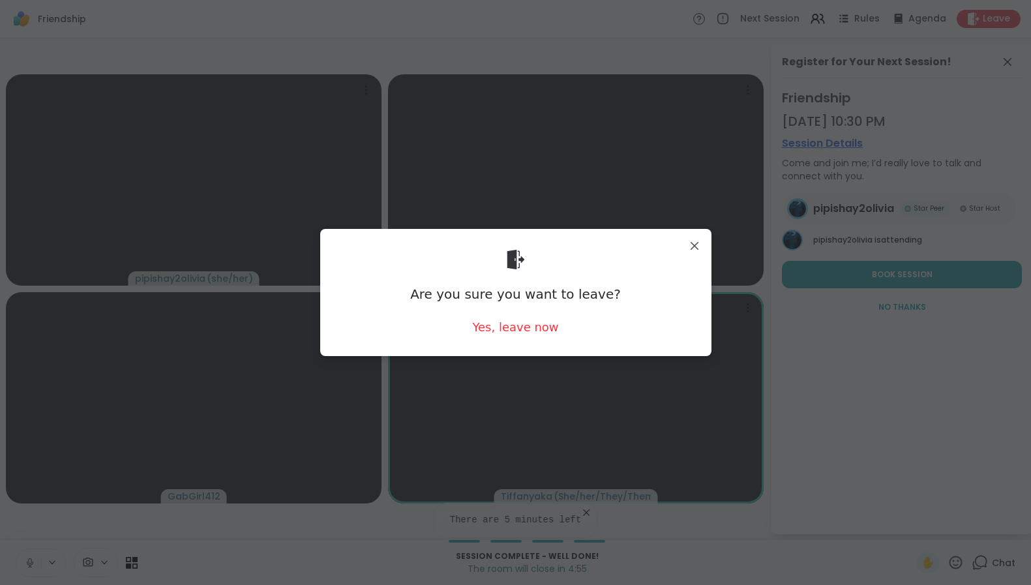
click at [483, 337] on div "Are you sure you want to leave? Yes, leave now" at bounding box center [516, 292] width 371 height 106
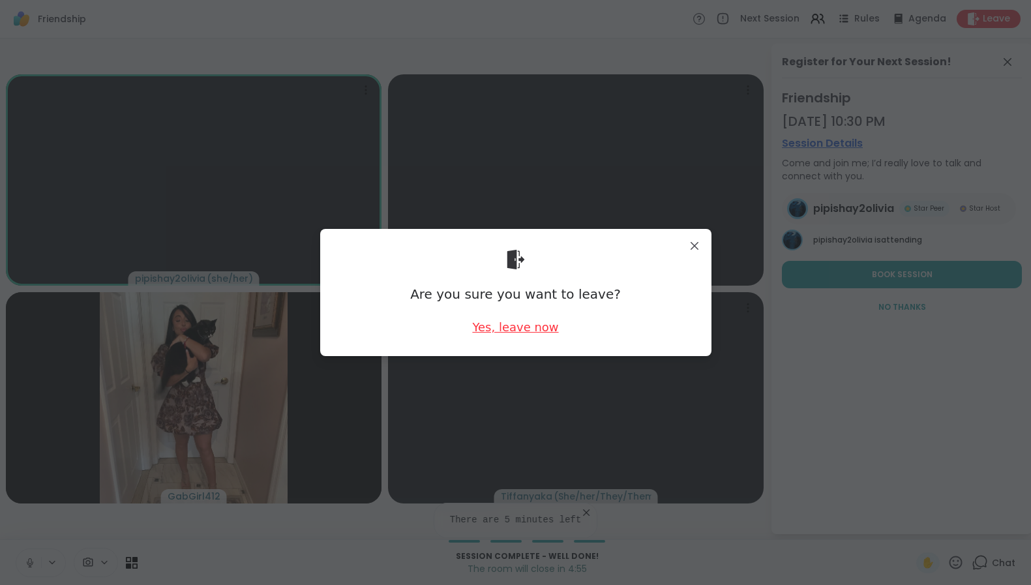
click at [487, 331] on div "Yes, leave now" at bounding box center [515, 327] width 86 height 16
